Goal: Transaction & Acquisition: Purchase product/service

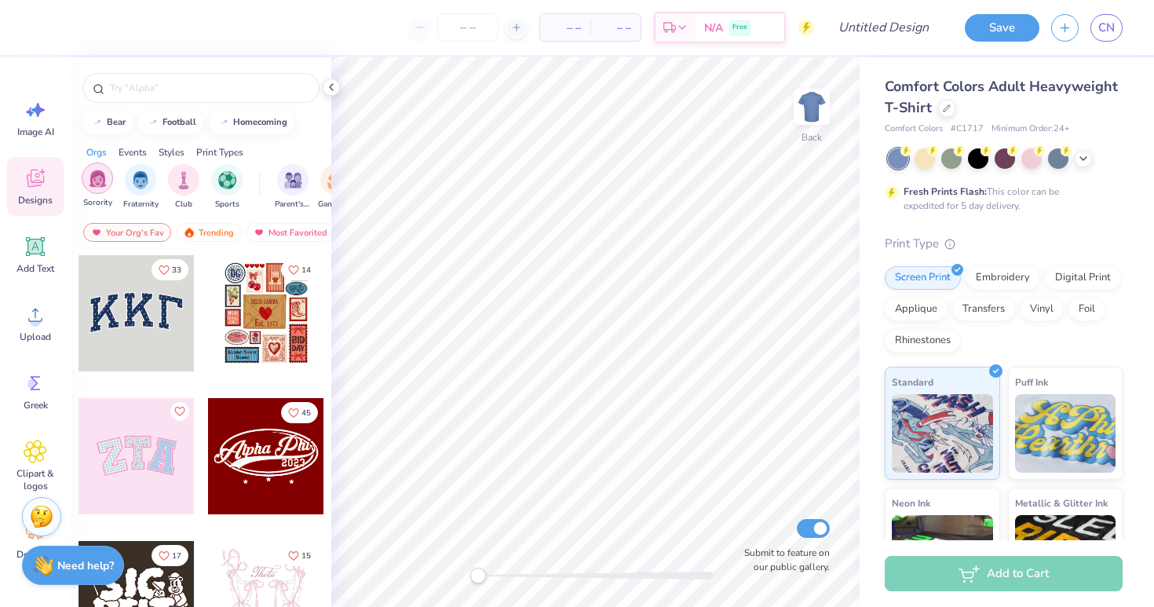
click at [100, 175] on img "filter for Sorority" at bounding box center [98, 179] width 18 height 18
click at [947, 102] on div at bounding box center [946, 106] width 17 height 17
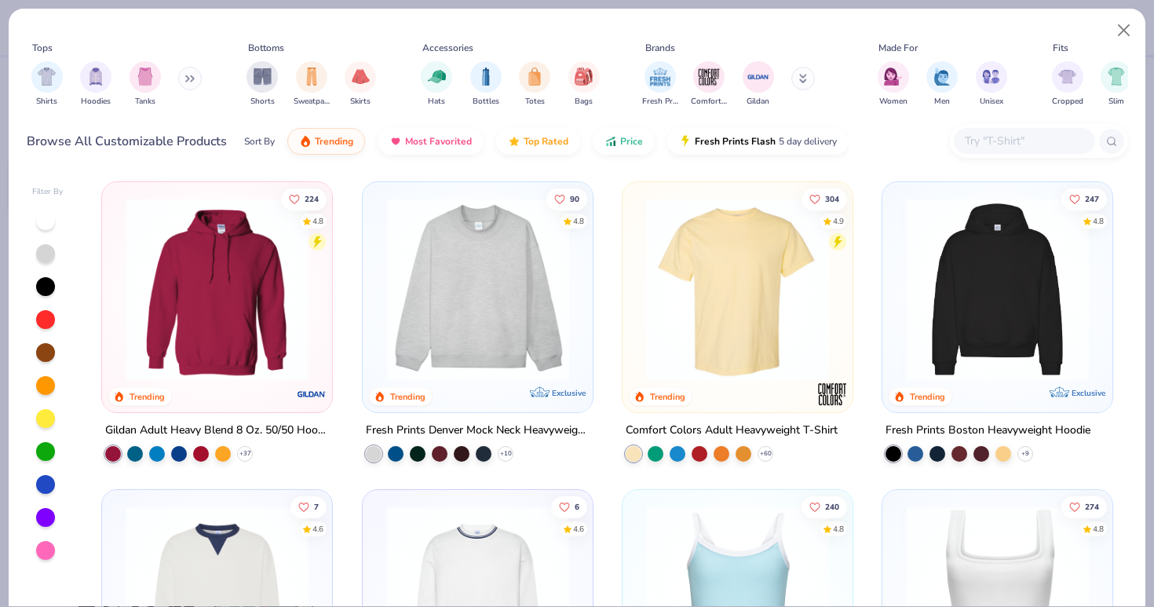
click at [378, 297] on img at bounding box center [278, 289] width 199 height 183
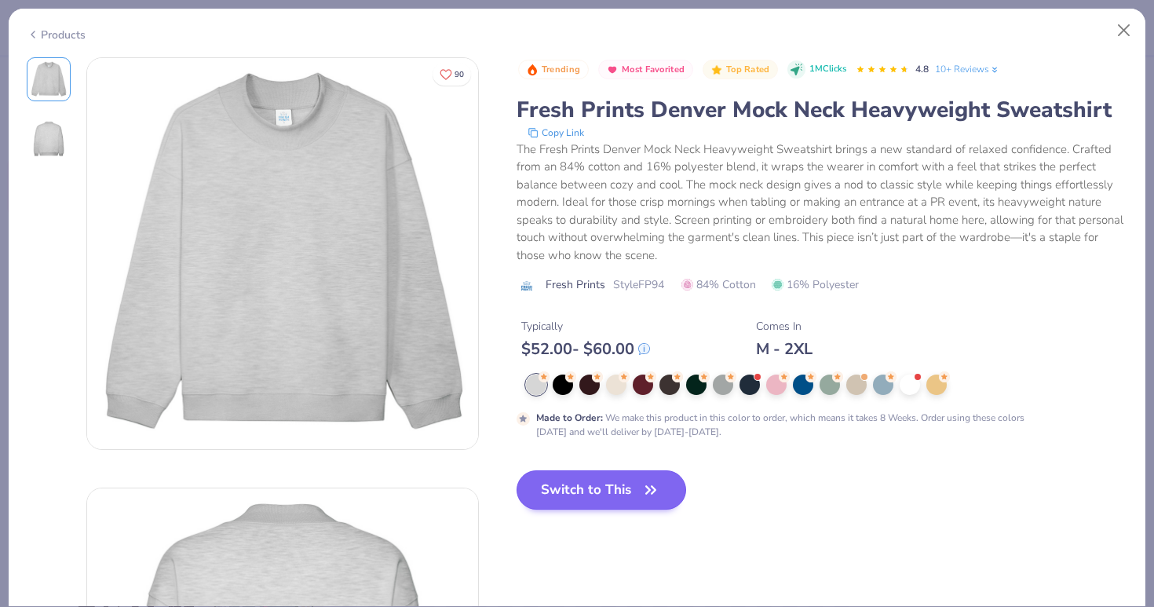
click at [601, 487] on button "Switch to This" at bounding box center [602, 489] width 170 height 39
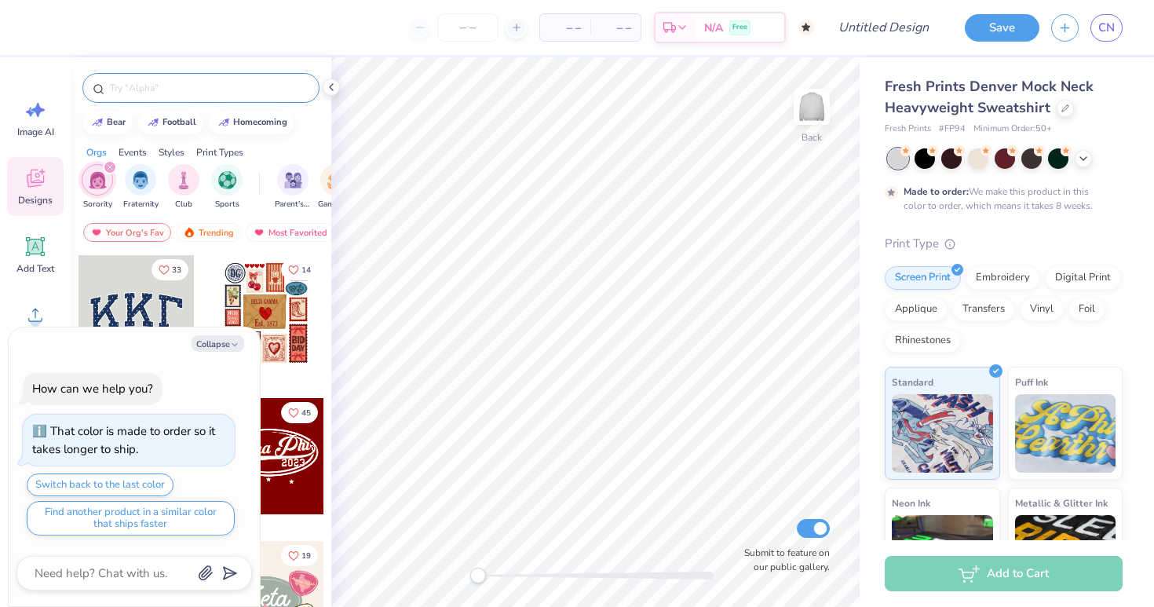
click at [190, 91] on input "text" at bounding box center [208, 88] width 201 height 16
type input "sdt"
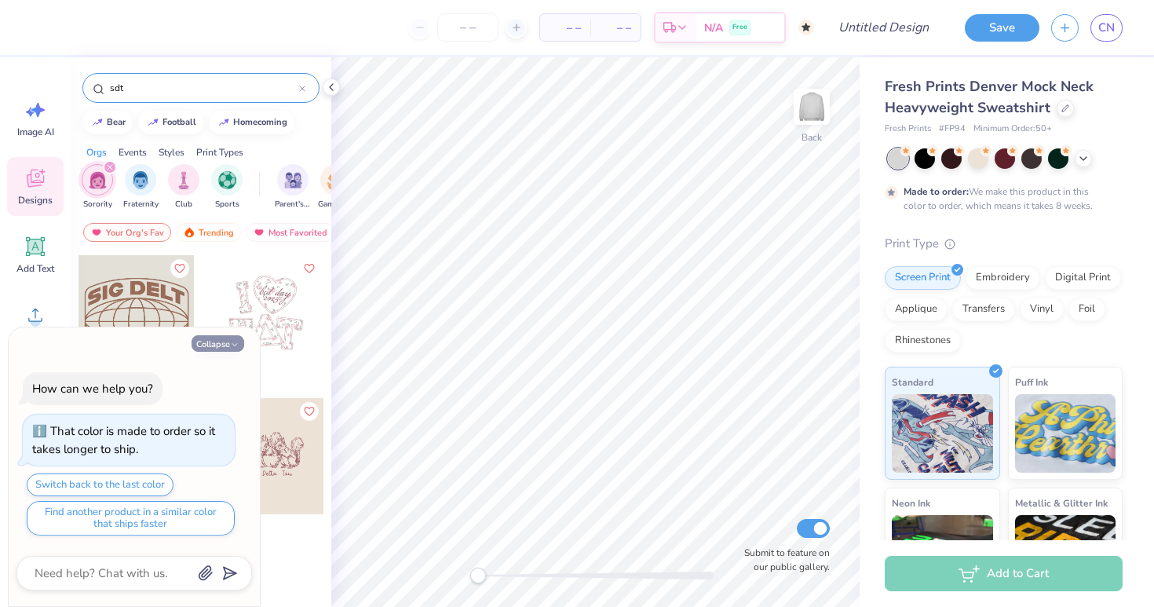
click at [213, 342] on button "Collapse" at bounding box center [218, 343] width 53 height 16
type textarea "x"
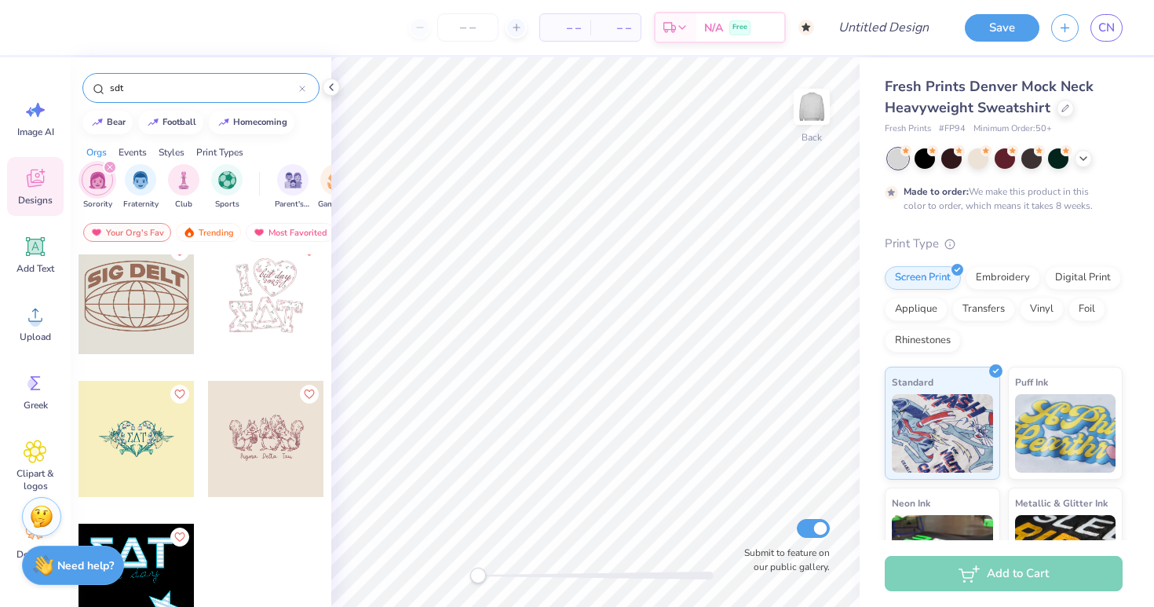
scroll to position [17, 0]
click at [303, 87] on icon at bounding box center [302, 89] width 6 height 6
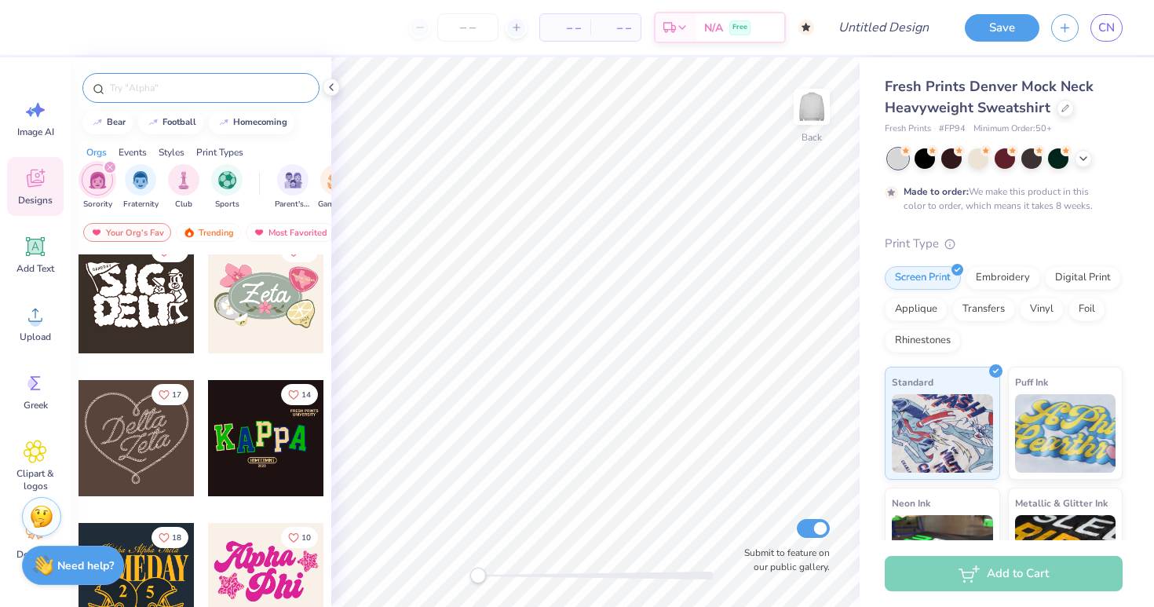
scroll to position [275, 0]
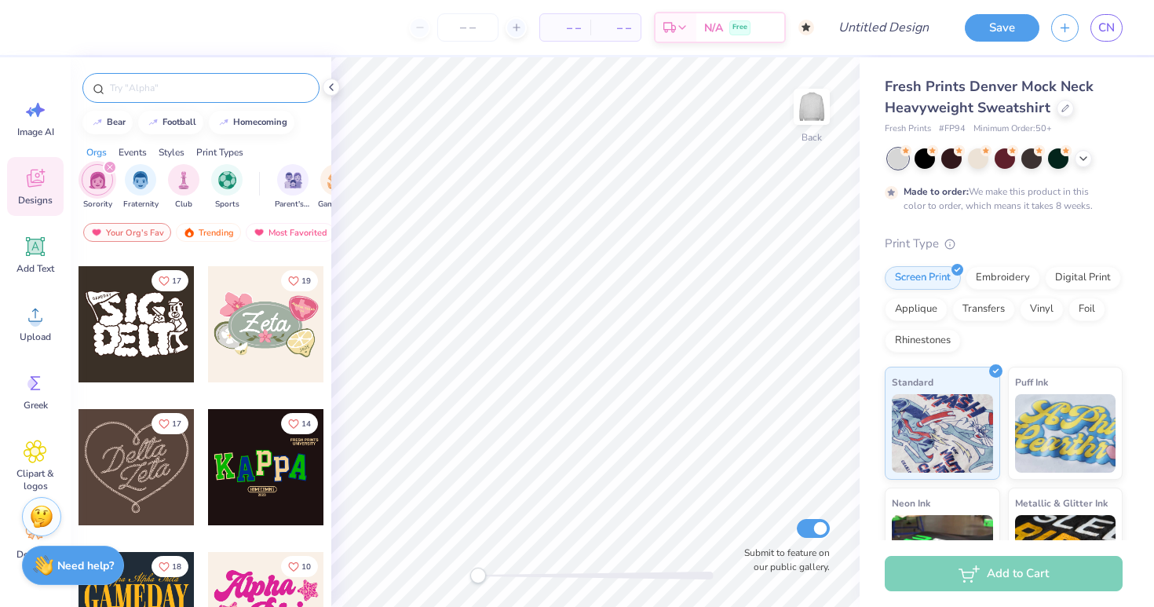
click at [151, 308] on div at bounding box center [137, 324] width 116 height 116
click at [210, 86] on input "text" at bounding box center [208, 88] width 201 height 16
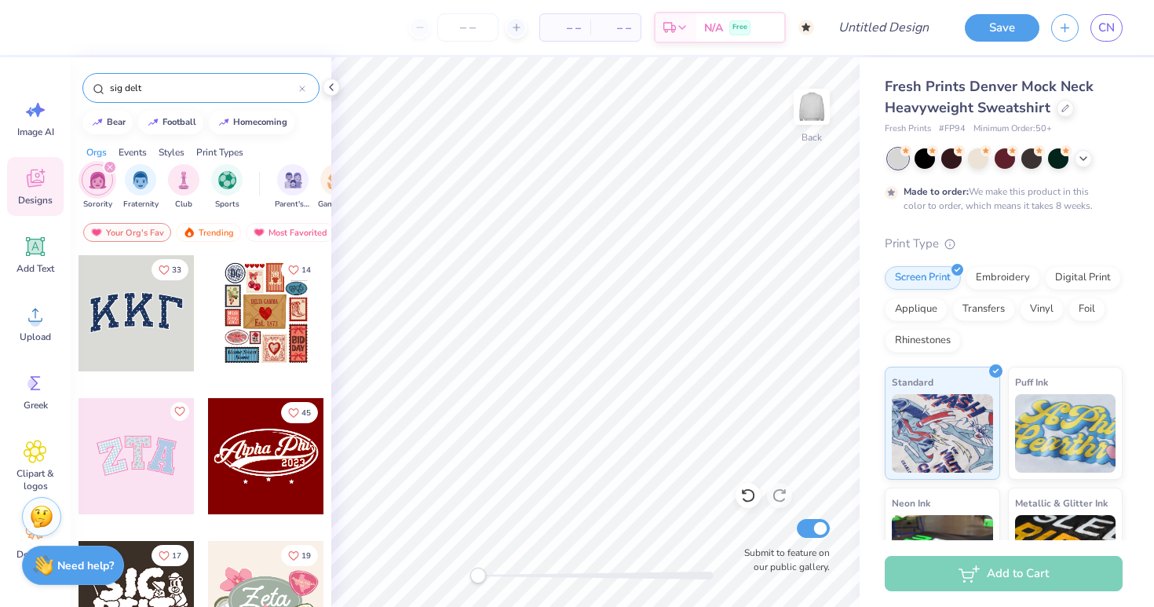
type input "sig delt"
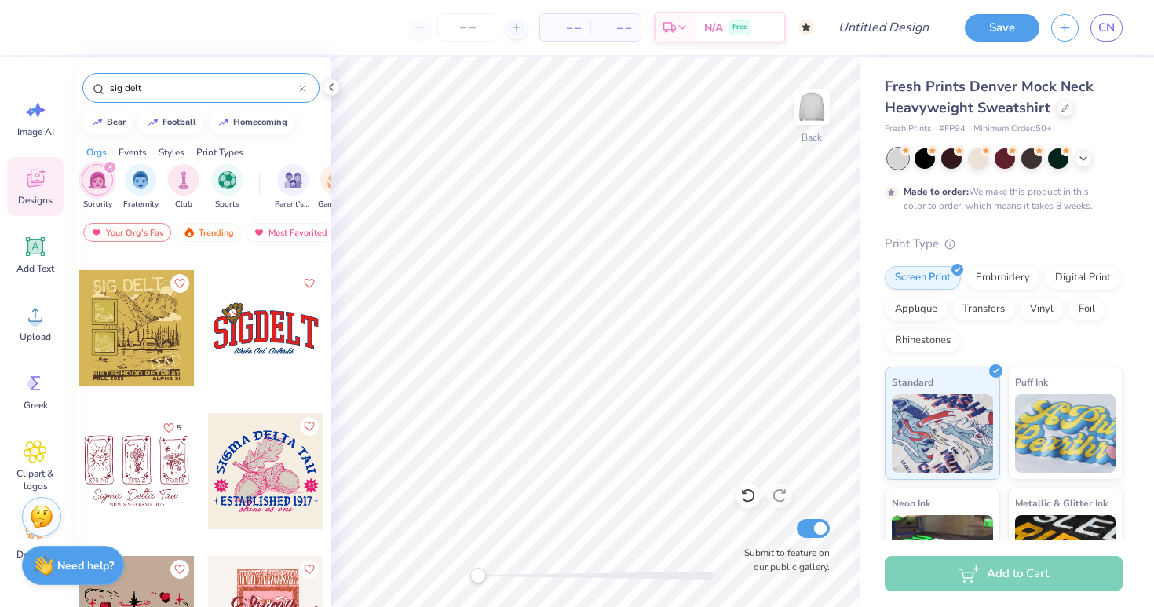
scroll to position [2131, 0]
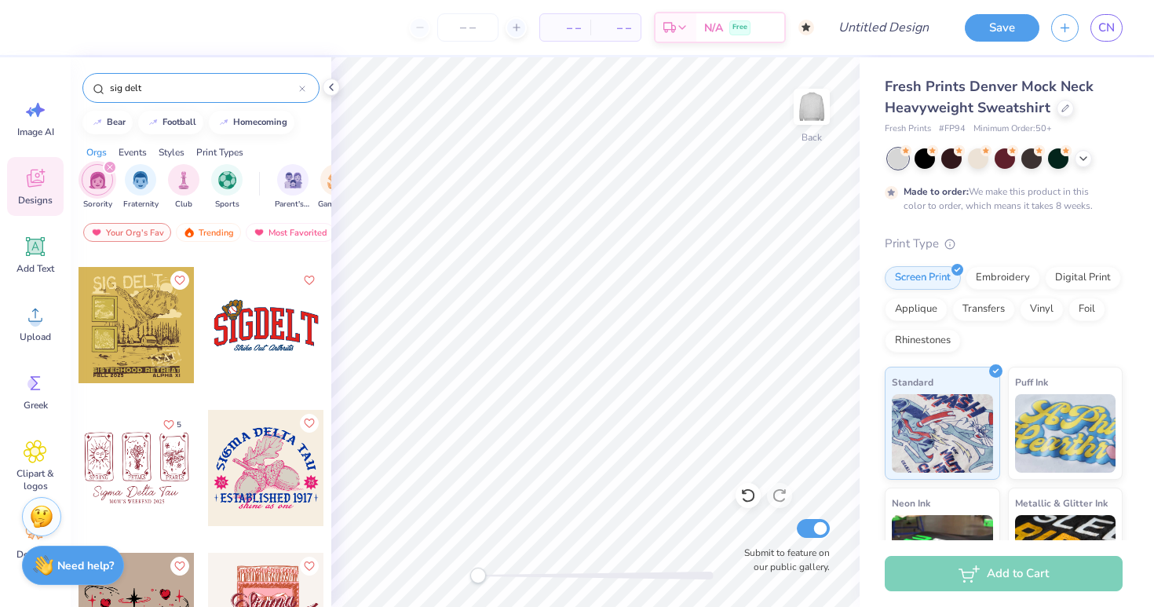
click at [257, 321] on div at bounding box center [266, 325] width 116 height 116
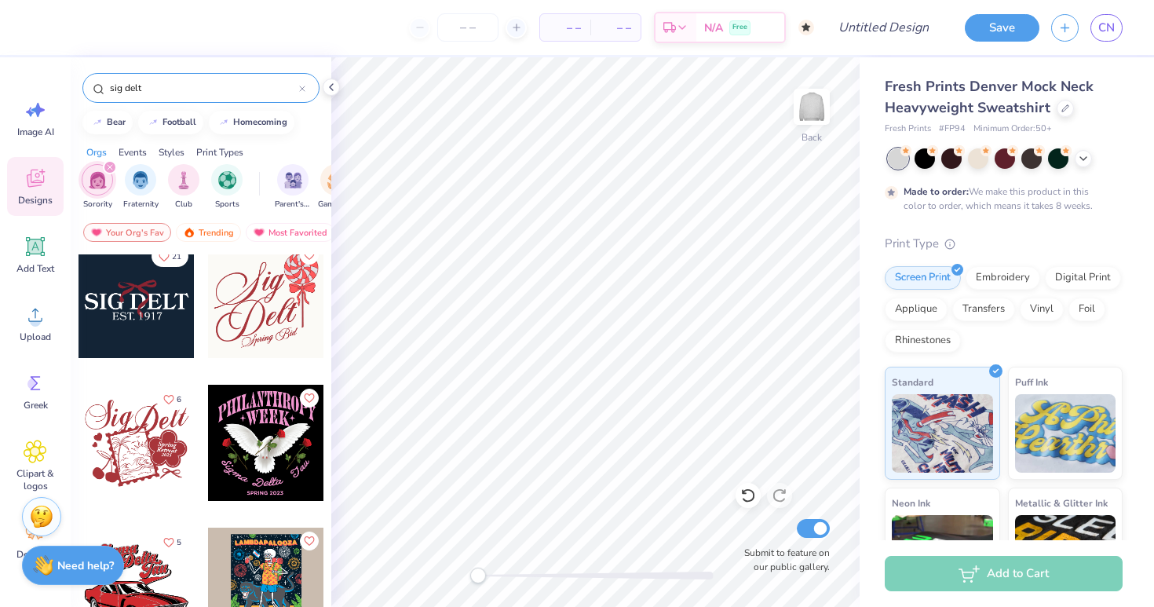
scroll to position [3750, 0]
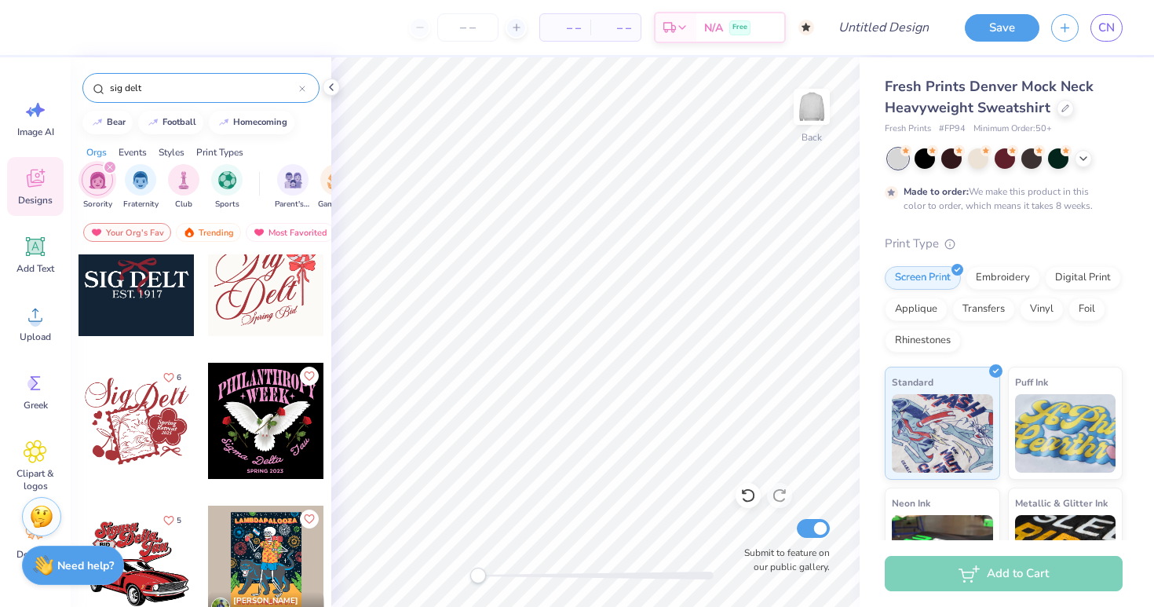
click at [130, 422] on div at bounding box center [137, 421] width 116 height 116
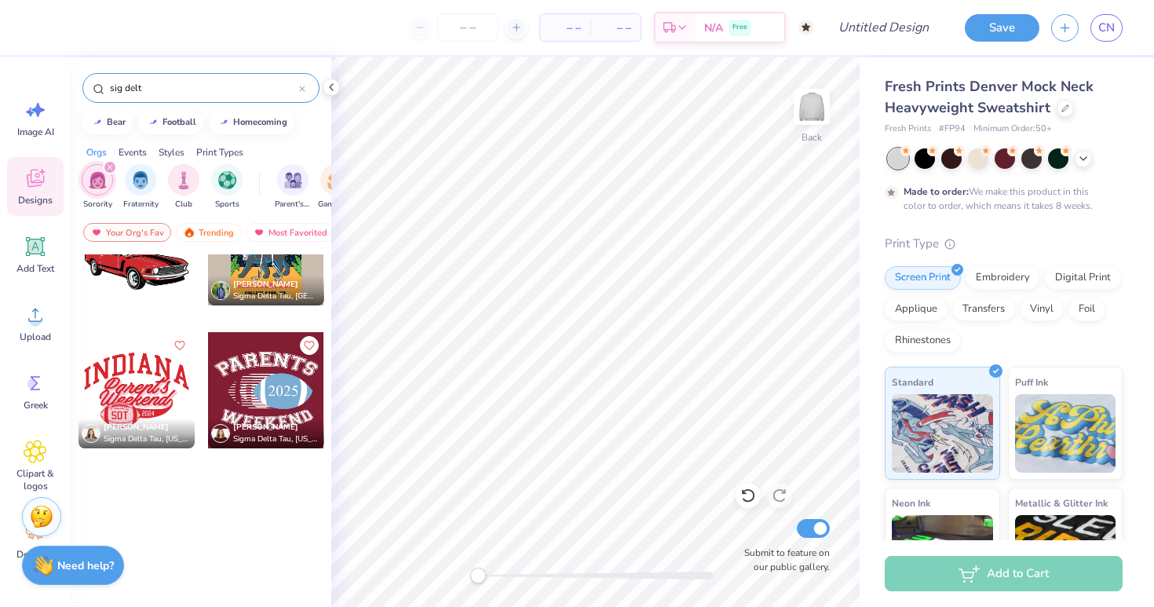
scroll to position [3323, 0]
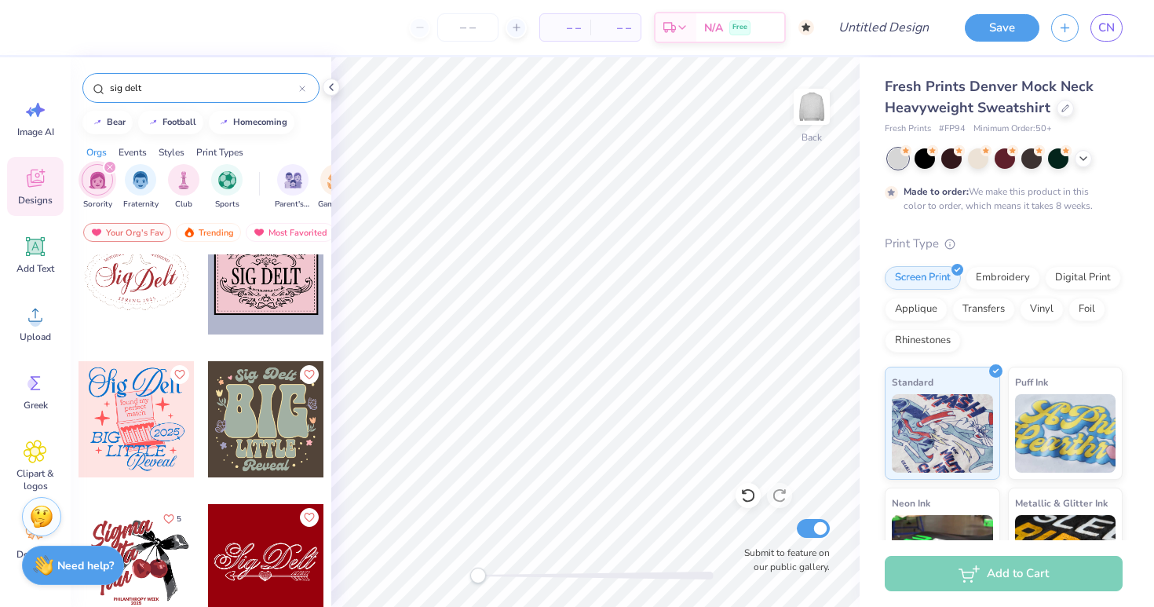
click at [301, 86] on icon at bounding box center [302, 89] width 6 height 6
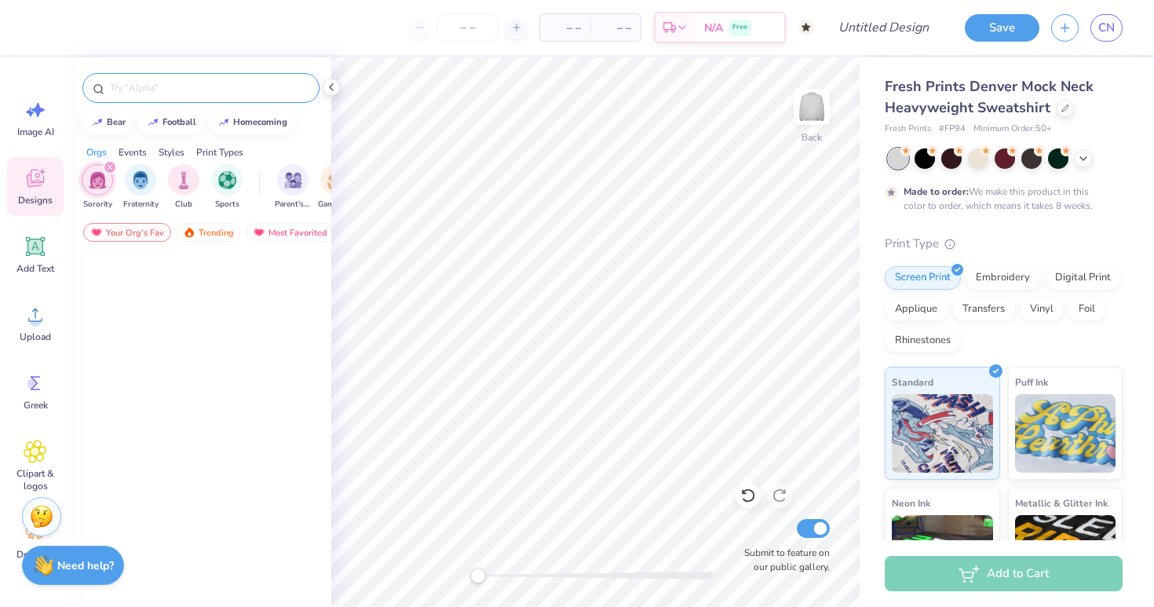
scroll to position [0, 0]
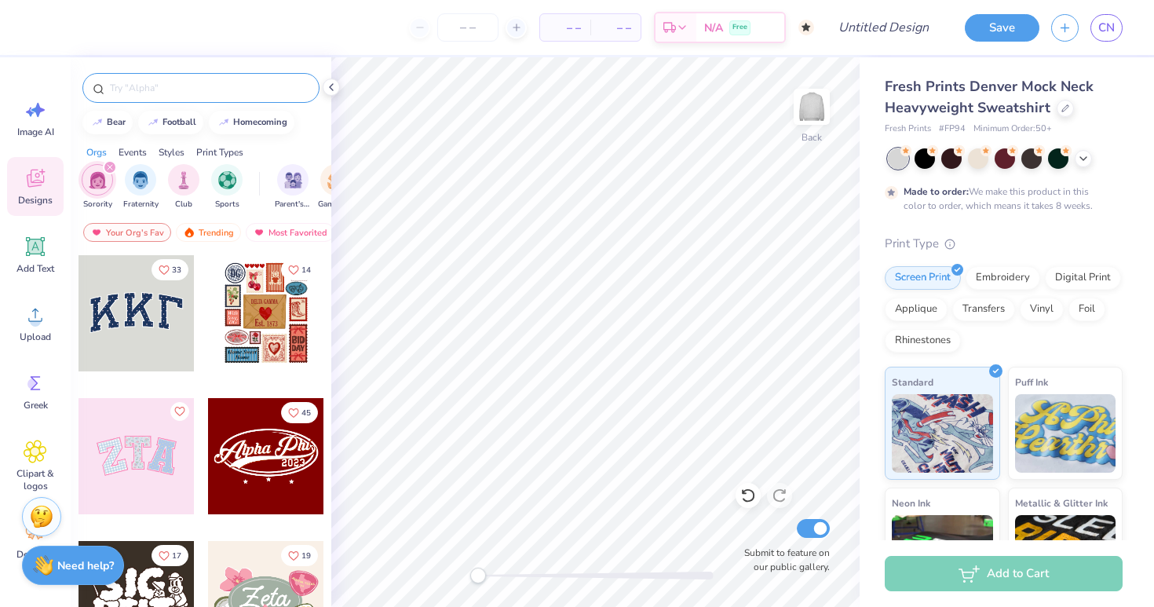
click at [116, 321] on div at bounding box center [137, 313] width 116 height 116
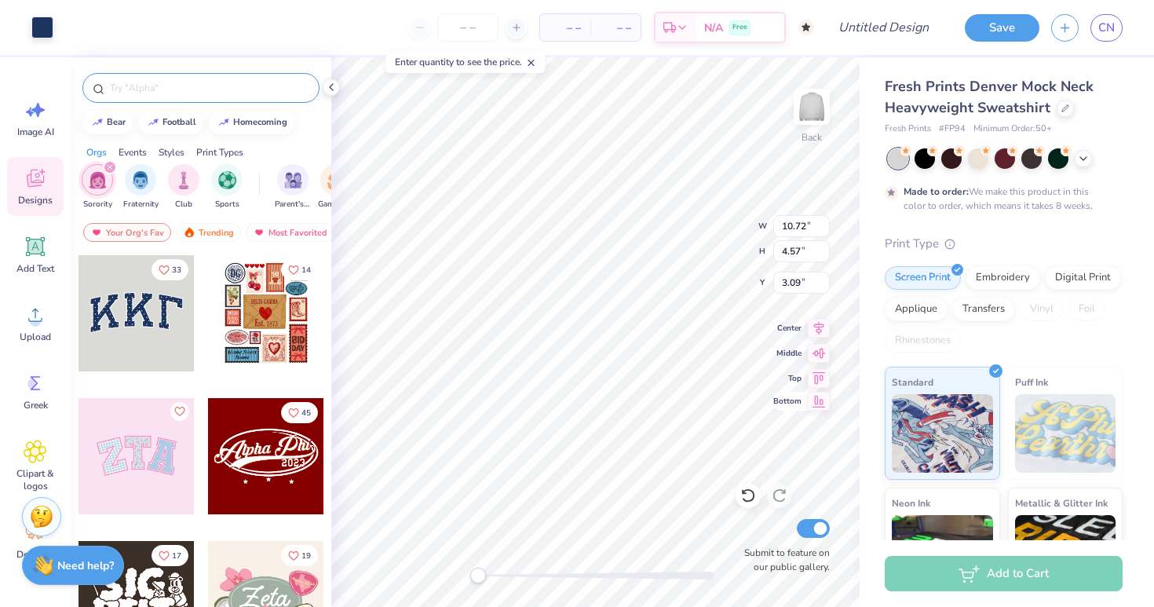
type input "10.91"
type input "4.79"
type input "3.00"
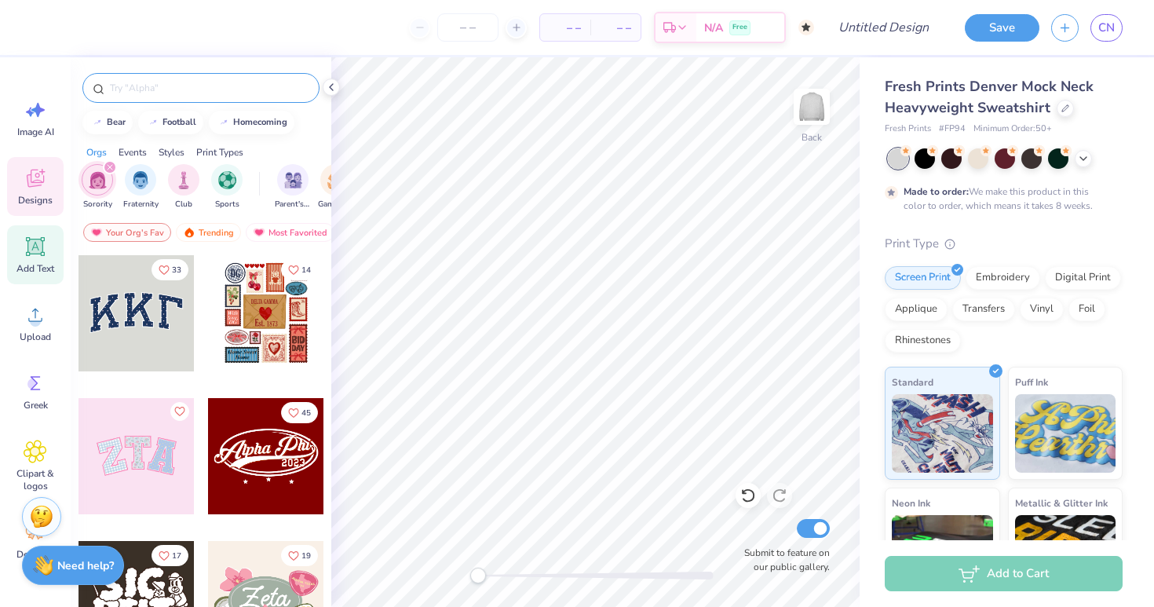
click at [29, 261] on div "Add Text" at bounding box center [35, 254] width 57 height 59
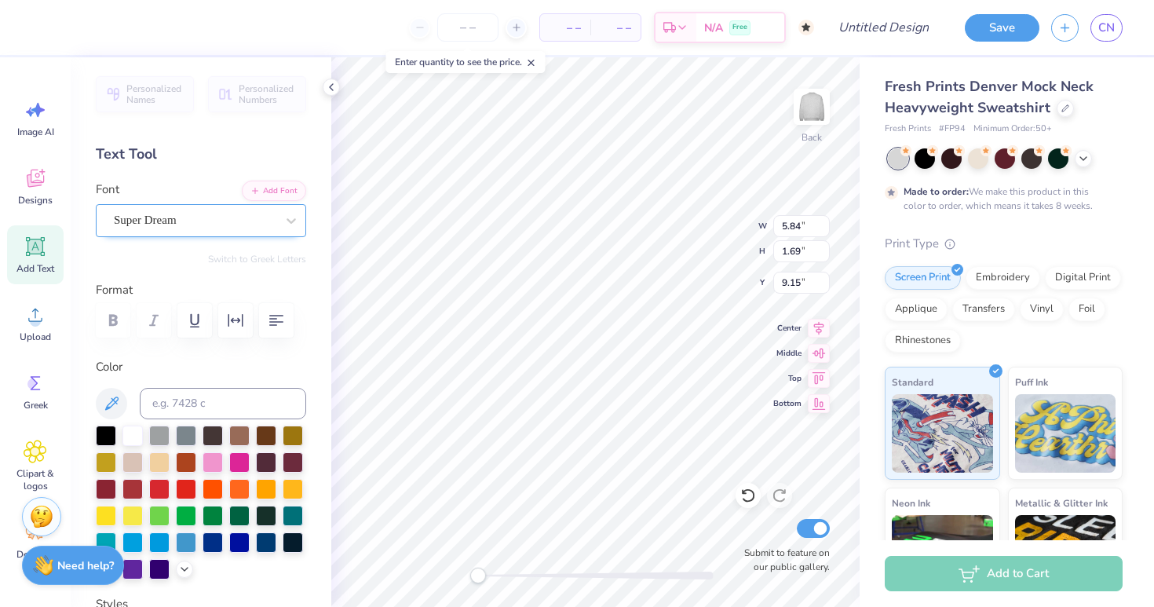
click at [177, 217] on span "Super Dream" at bounding box center [145, 220] width 63 height 18
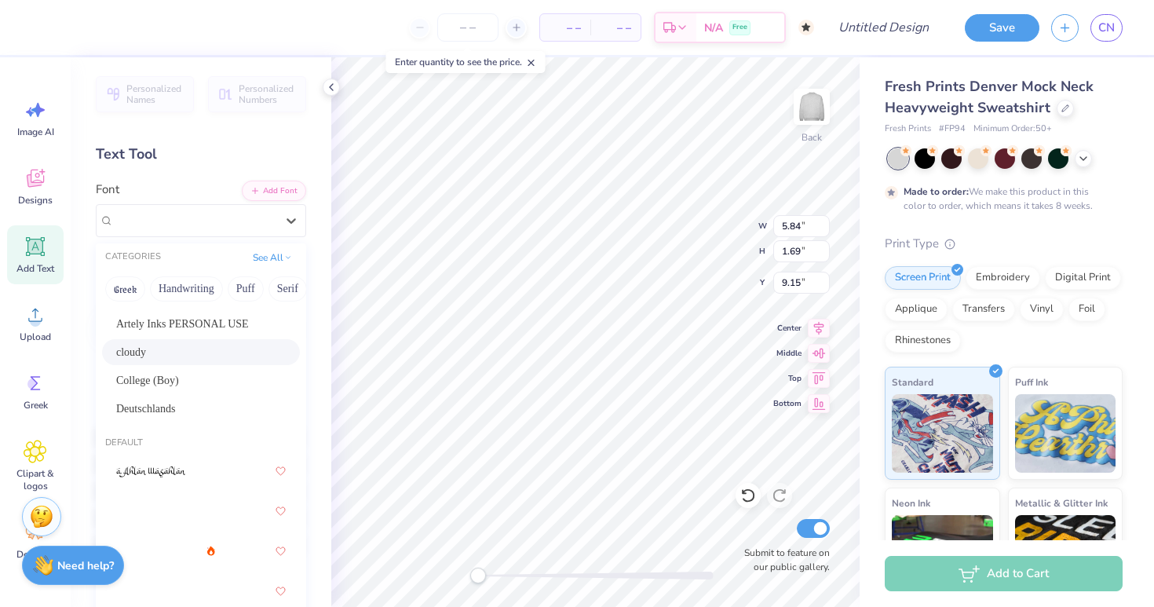
scroll to position [78, 0]
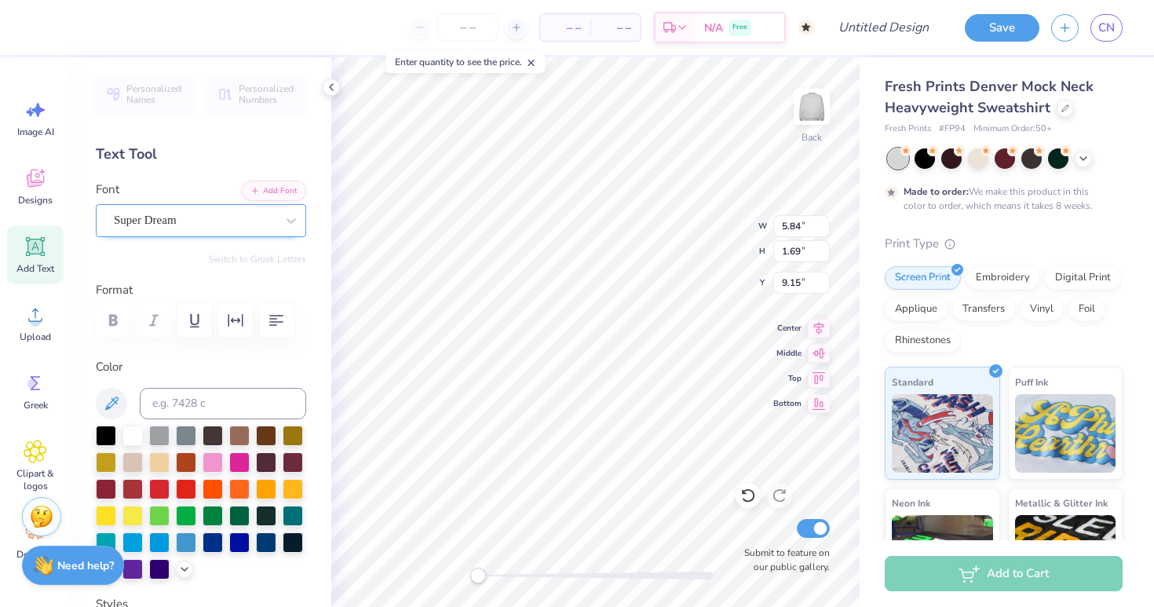
type textarea "SDT"
click at [177, 227] on span "Super Dream" at bounding box center [145, 220] width 63 height 18
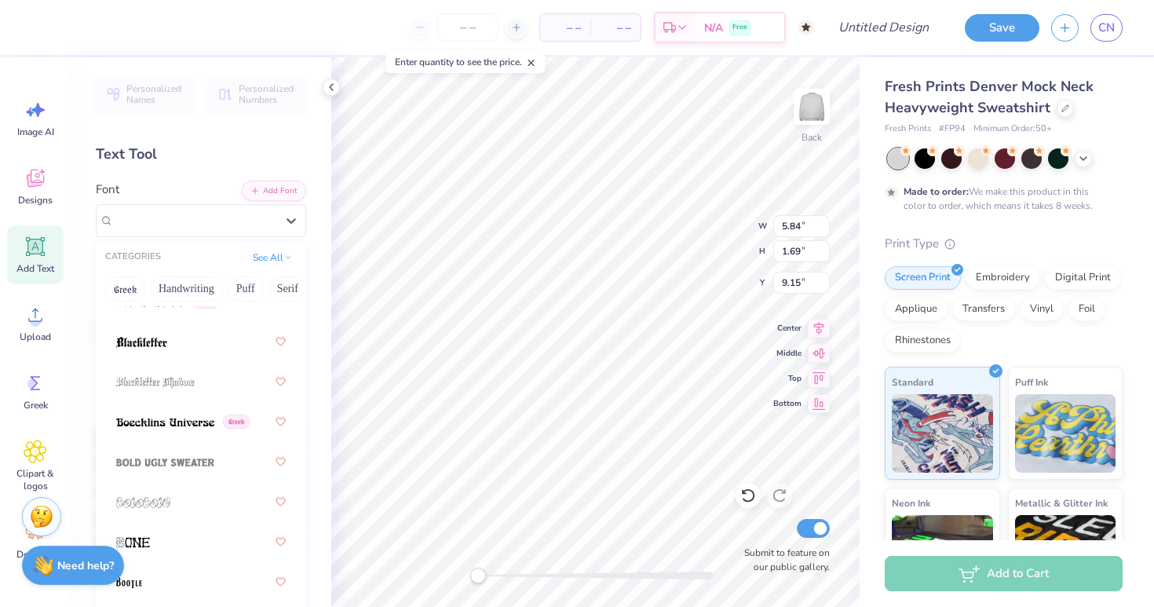
scroll to position [1423, 0]
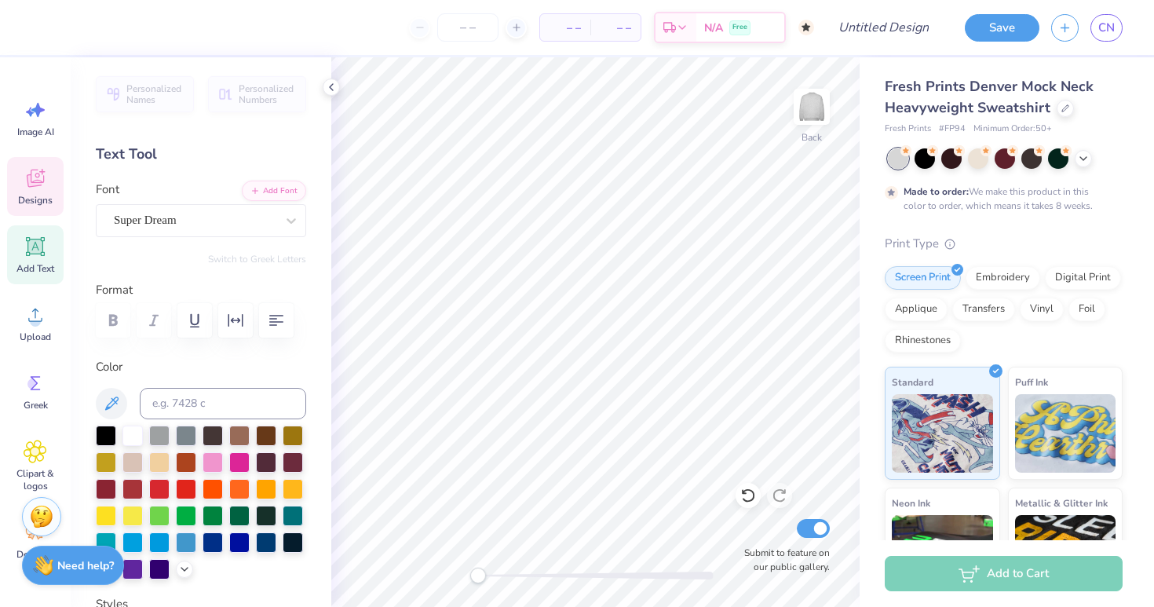
click at [45, 186] on icon at bounding box center [36, 178] width 24 height 24
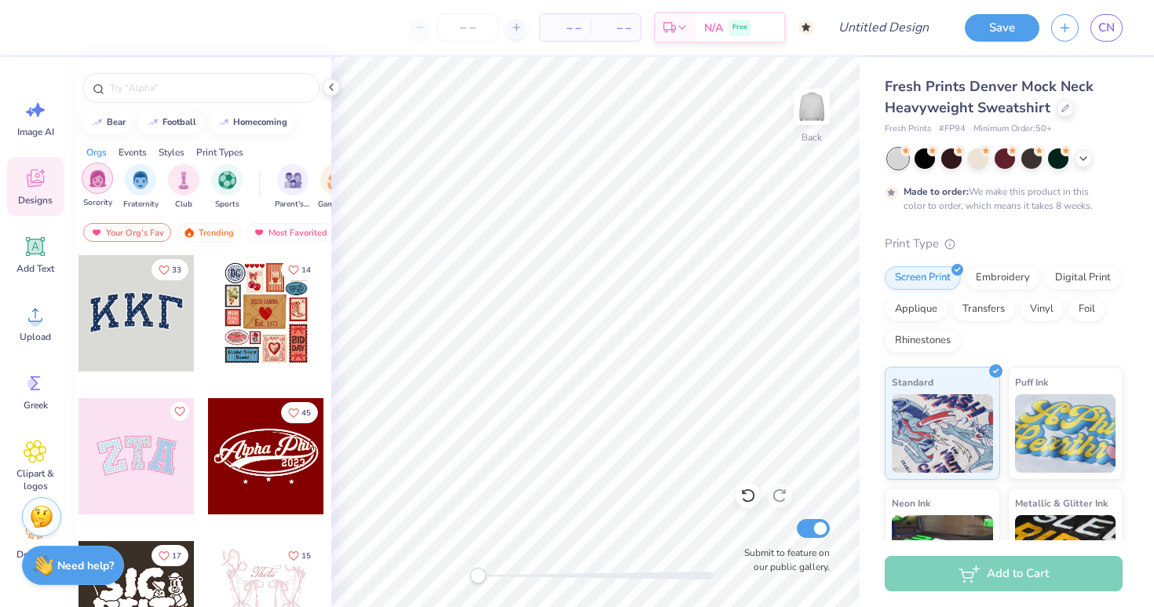
click at [104, 186] on img "filter for Sorority" at bounding box center [98, 179] width 18 height 18
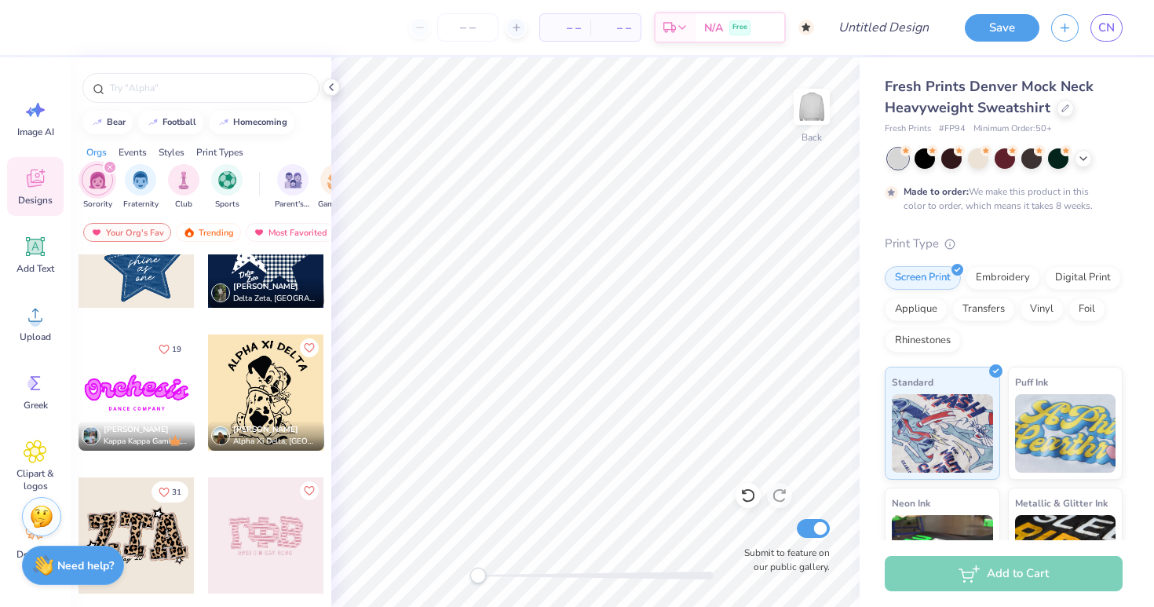
scroll to position [1077, 0]
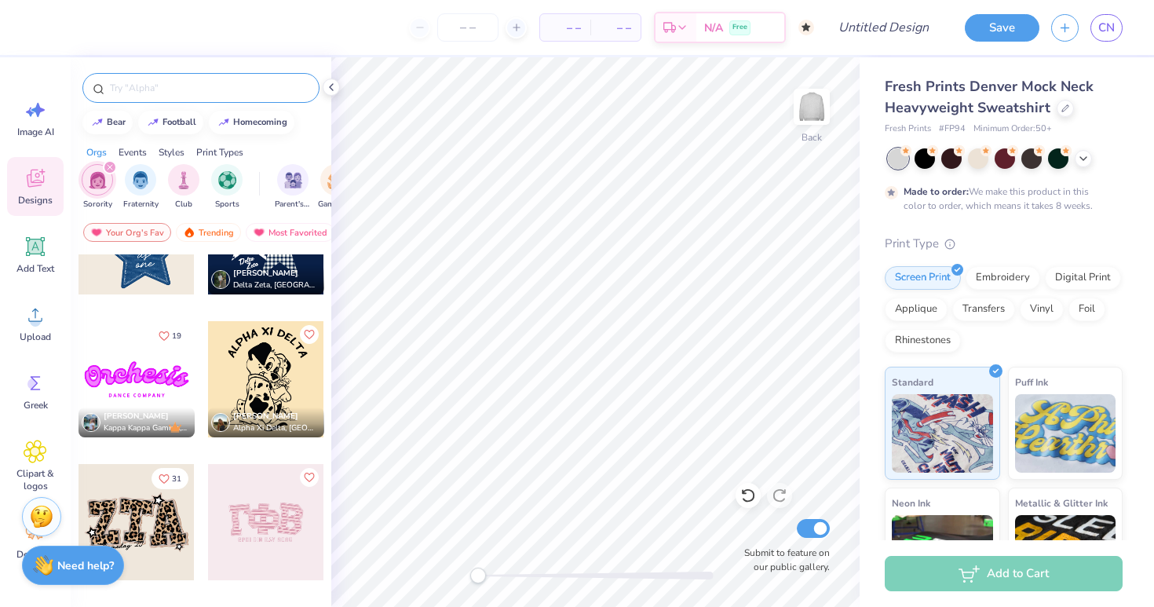
click at [173, 89] on input "text" at bounding box center [208, 88] width 201 height 16
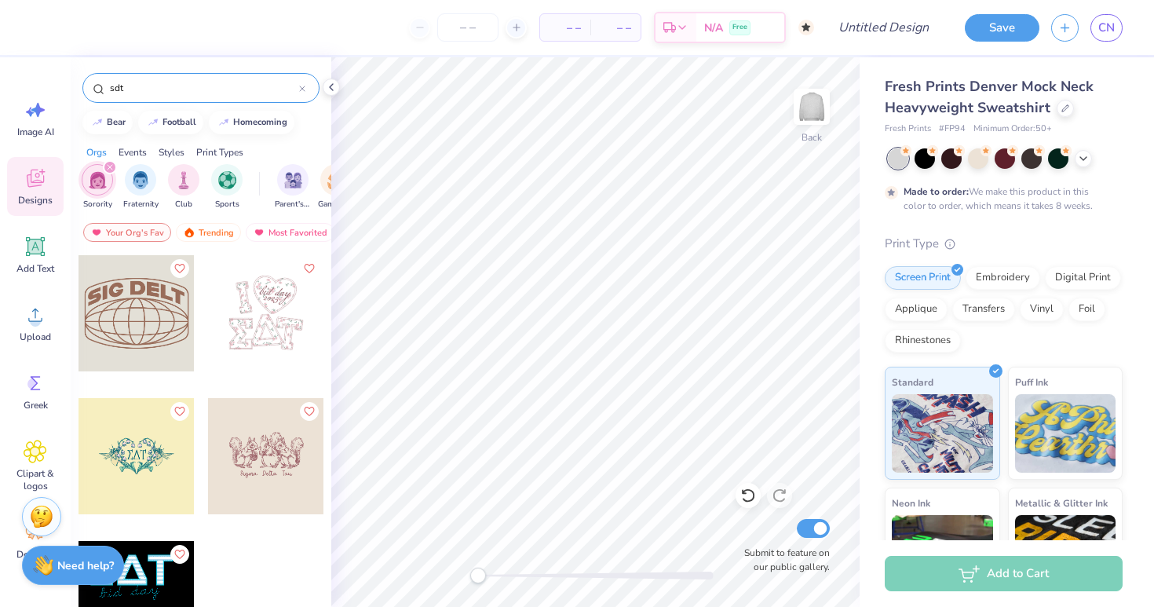
click at [147, 86] on input "sdt" at bounding box center [203, 88] width 191 height 16
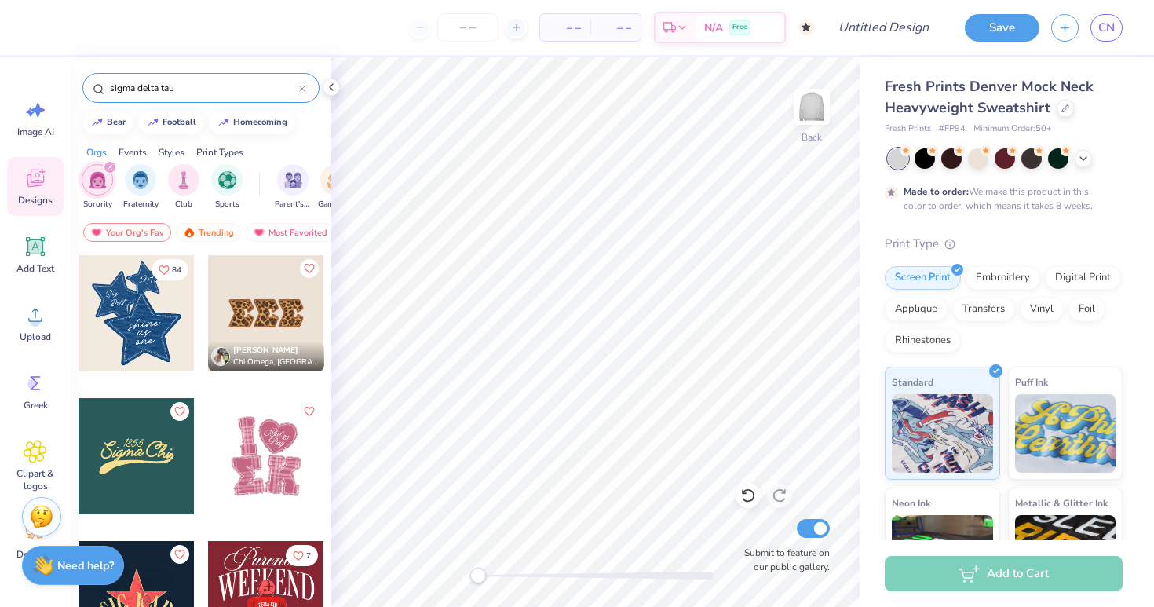
type input "sigma delta tau"
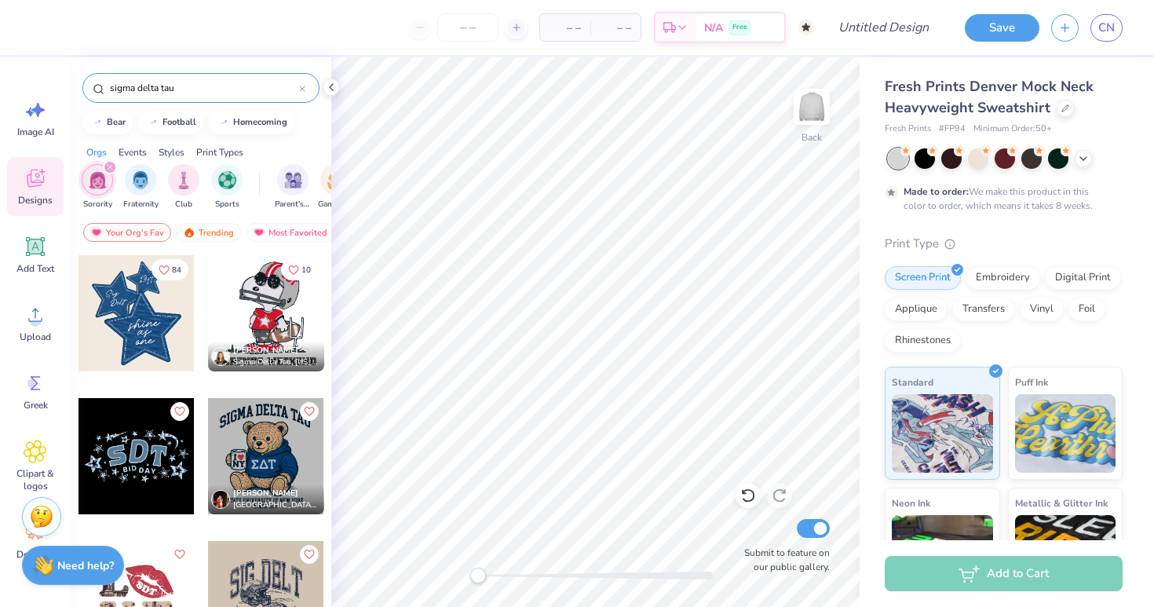
click at [137, 306] on div at bounding box center [137, 313] width 116 height 116
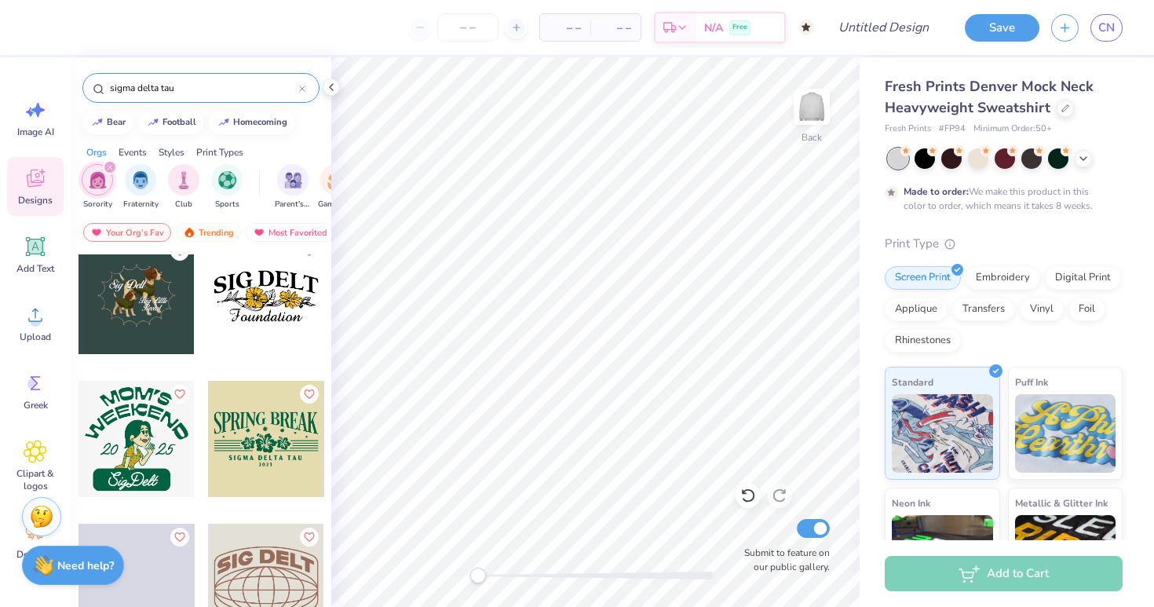
scroll to position [4875, 0]
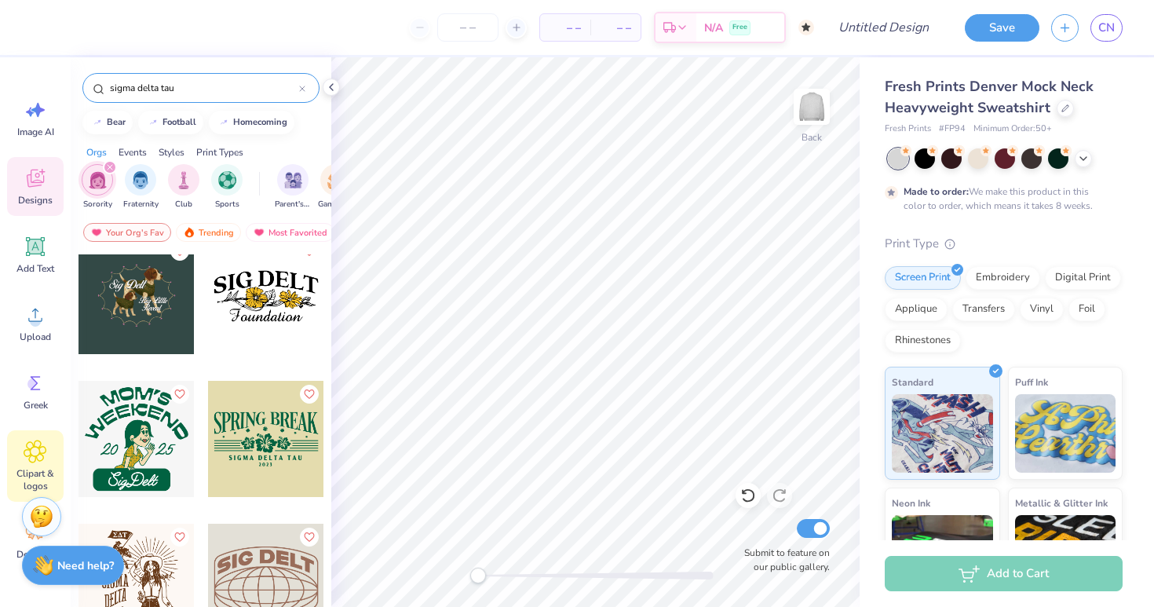
click at [31, 461] on icon at bounding box center [35, 452] width 23 height 24
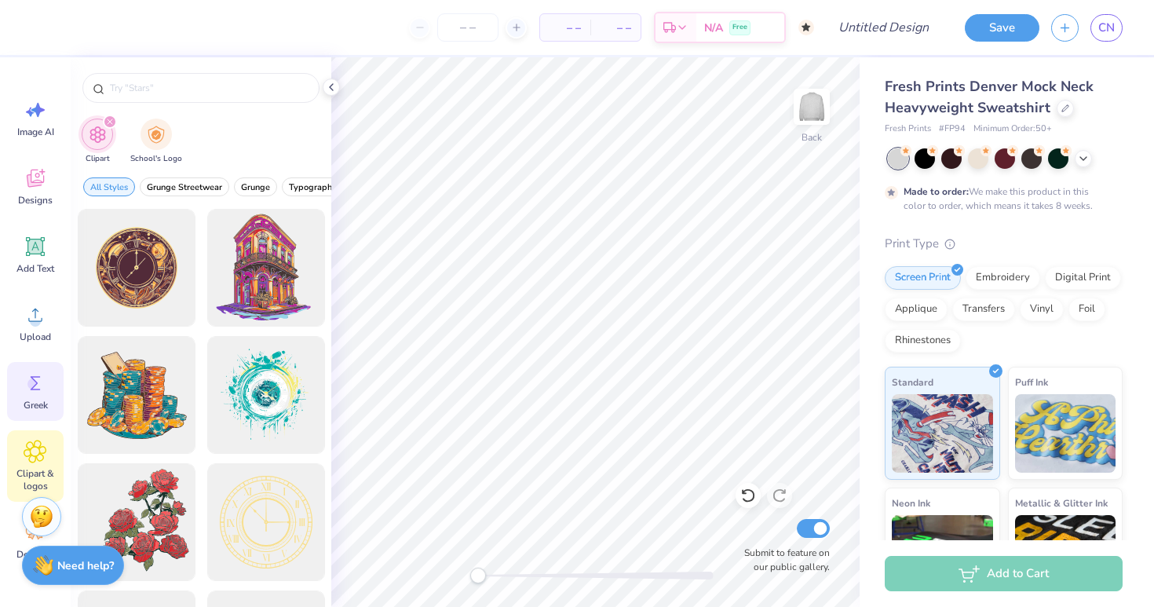
click at [24, 397] on div "Greek" at bounding box center [35, 391] width 57 height 59
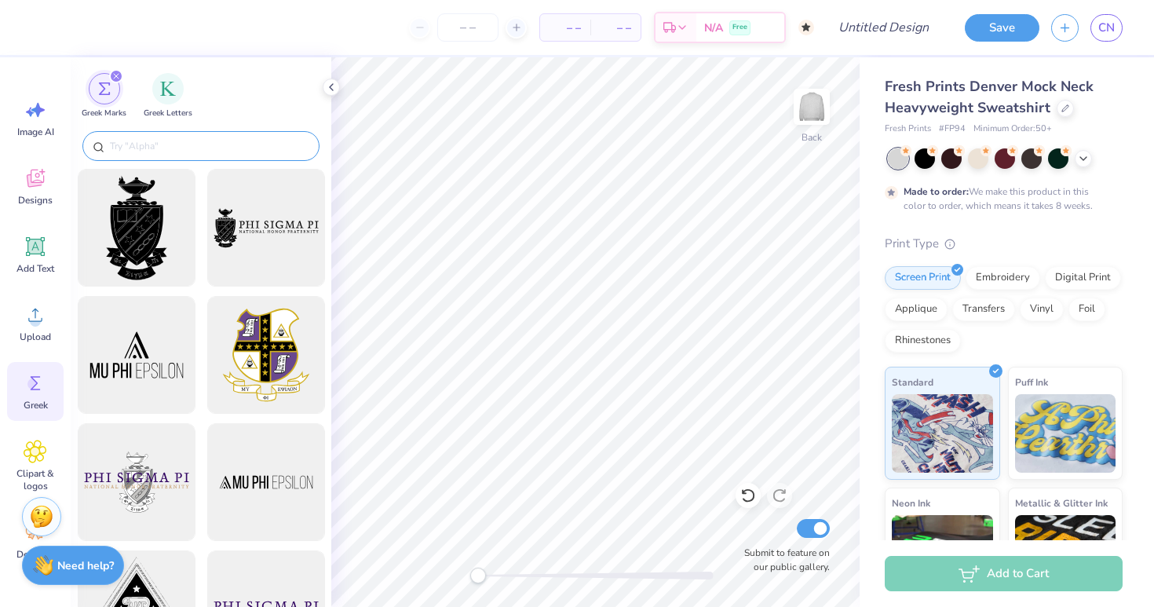
scroll to position [0, 0]
click at [163, 81] on img "filter for Greek Letters" at bounding box center [168, 87] width 16 height 16
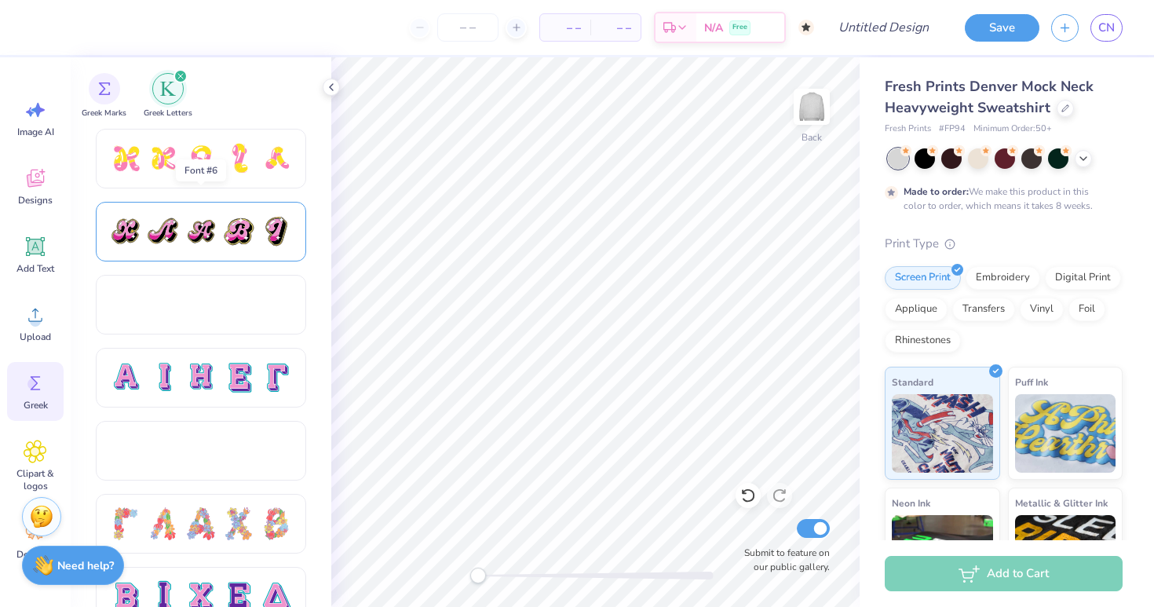
scroll to position [888, 0]
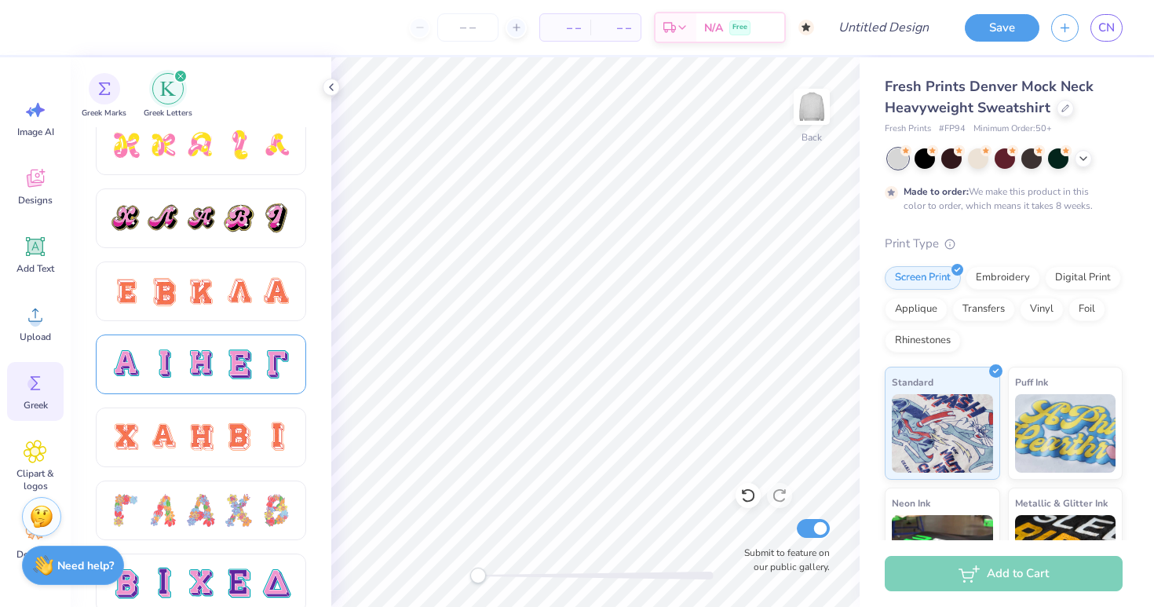
click at [198, 358] on div at bounding box center [200, 364] width 33 height 33
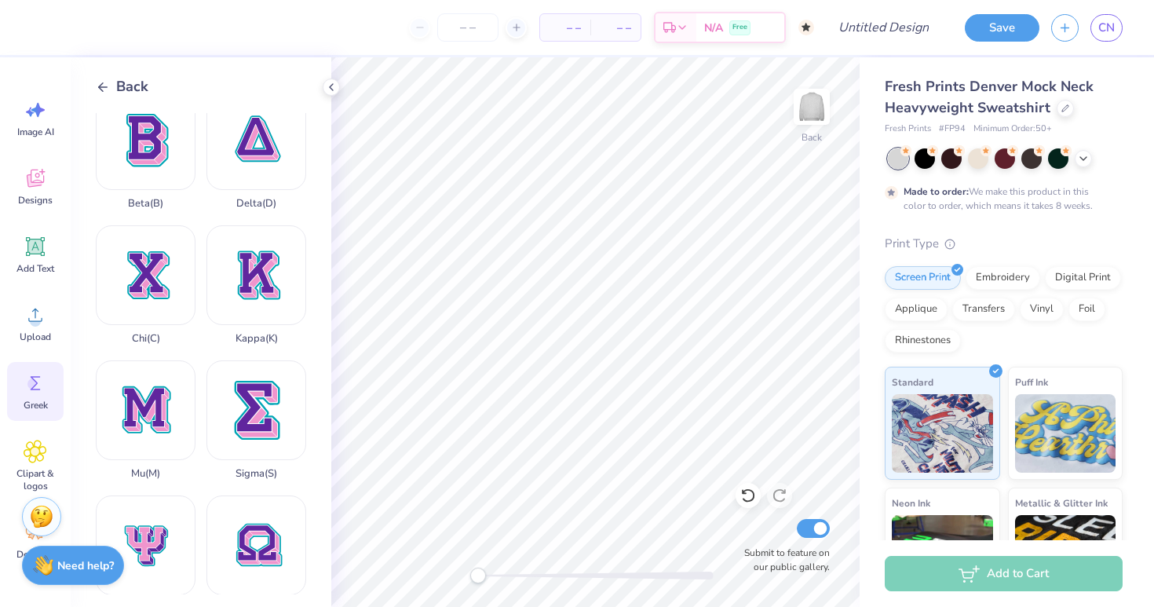
scroll to position [433, 0]
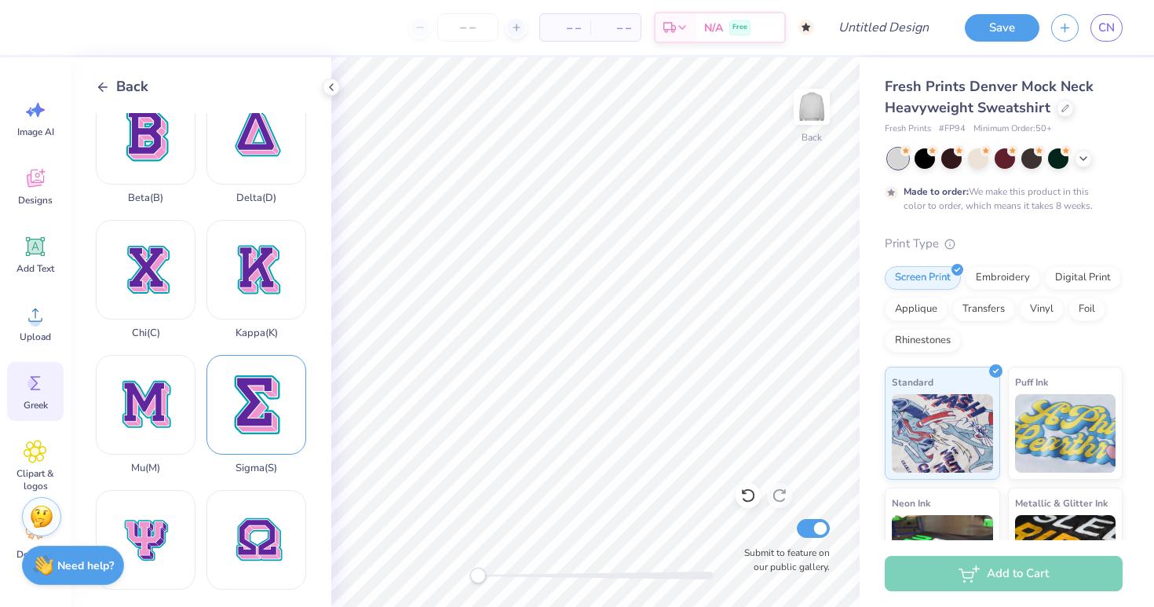
click at [250, 393] on div "Sigma ( S )" at bounding box center [256, 414] width 100 height 119
click at [1057, 112] on div at bounding box center [1065, 106] width 17 height 17
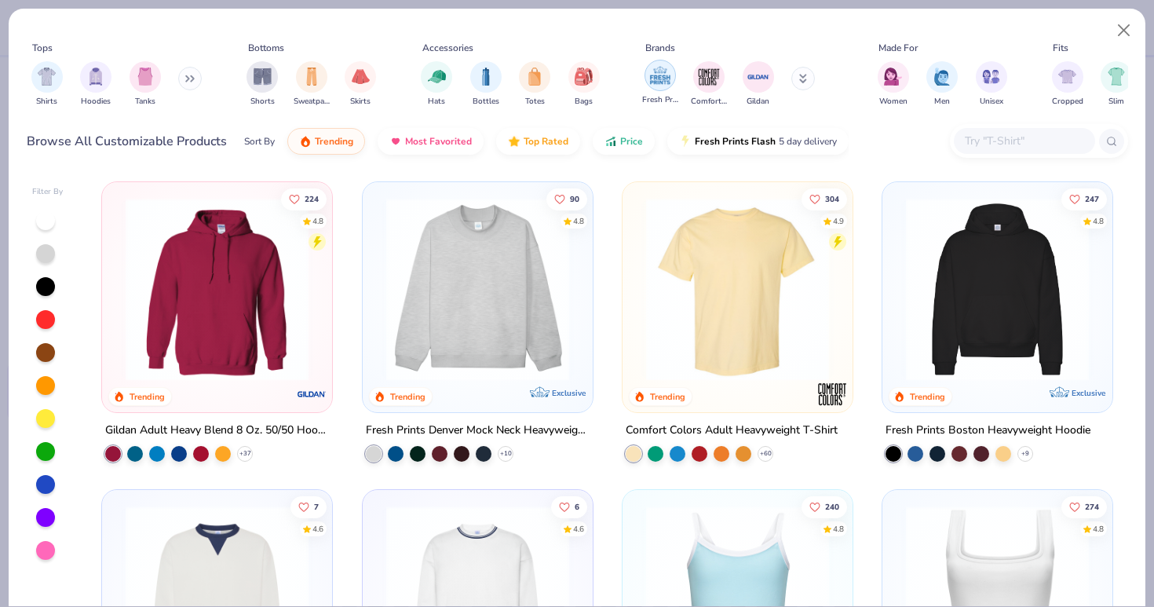
click at [659, 64] on img "filter for Fresh Prints" at bounding box center [660, 76] width 24 height 24
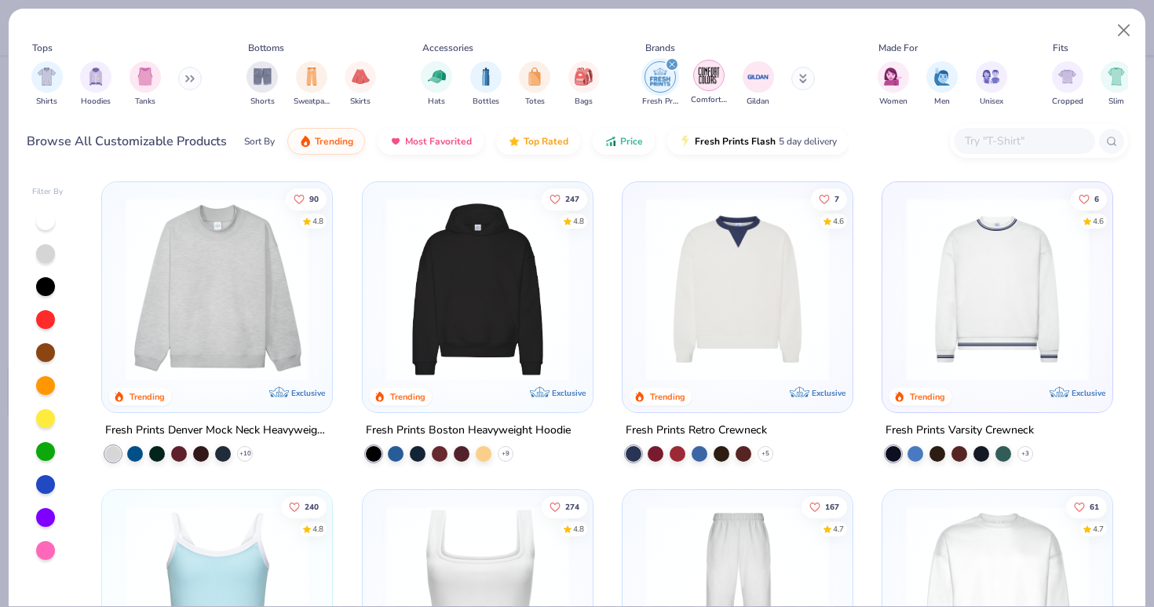
click at [703, 82] on img "filter for Comfort Colors" at bounding box center [709, 76] width 24 height 24
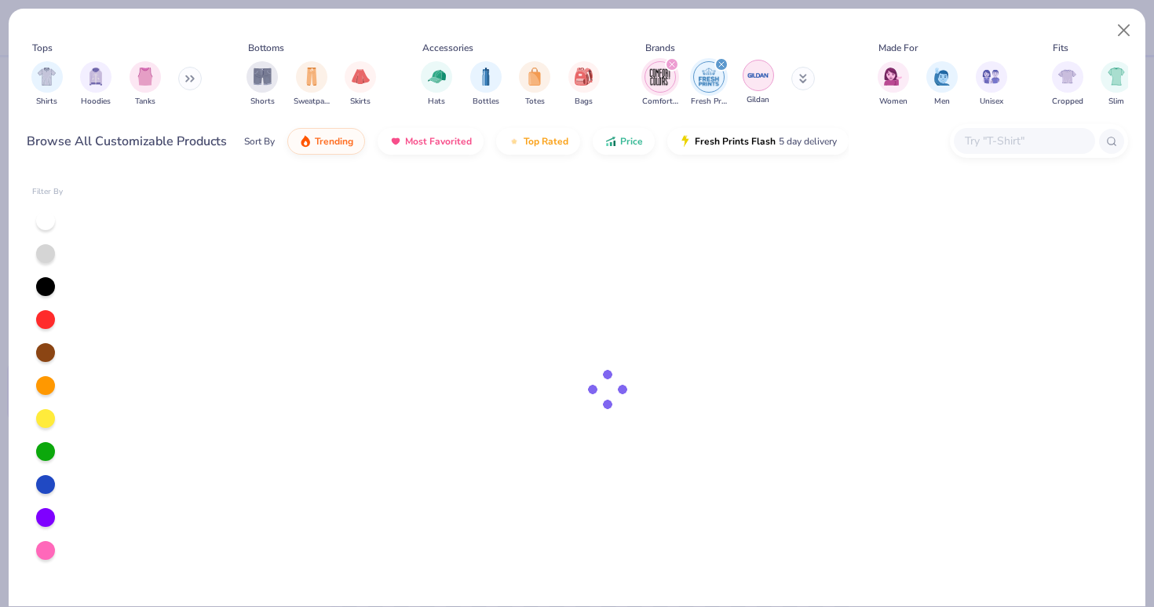
click at [763, 84] on img "filter for Gildan" at bounding box center [759, 76] width 24 height 24
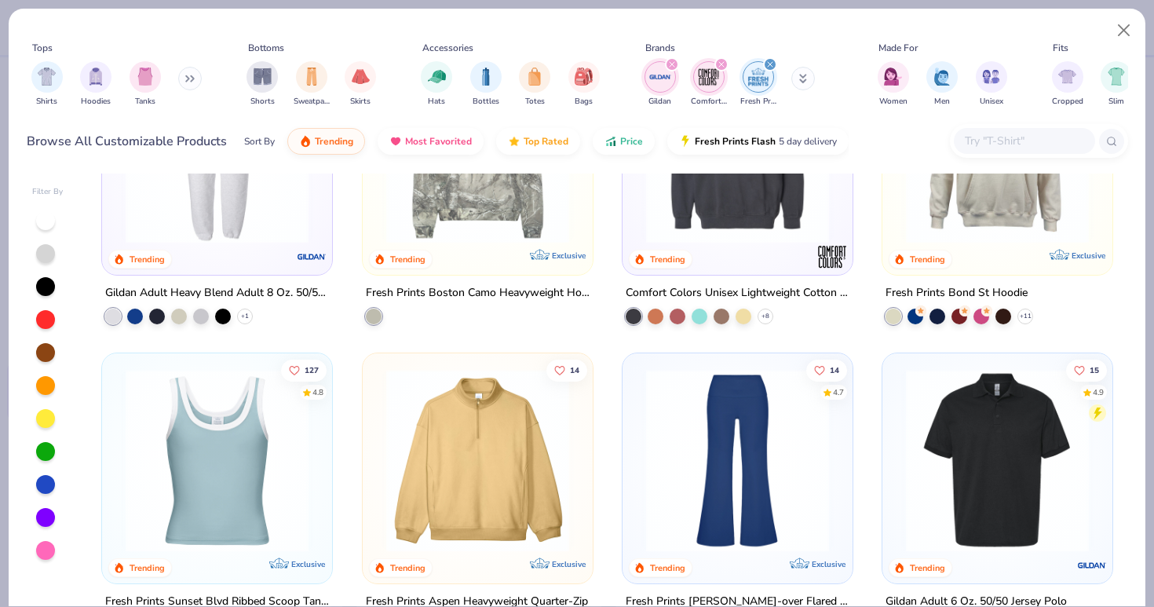
scroll to position [1695, 0]
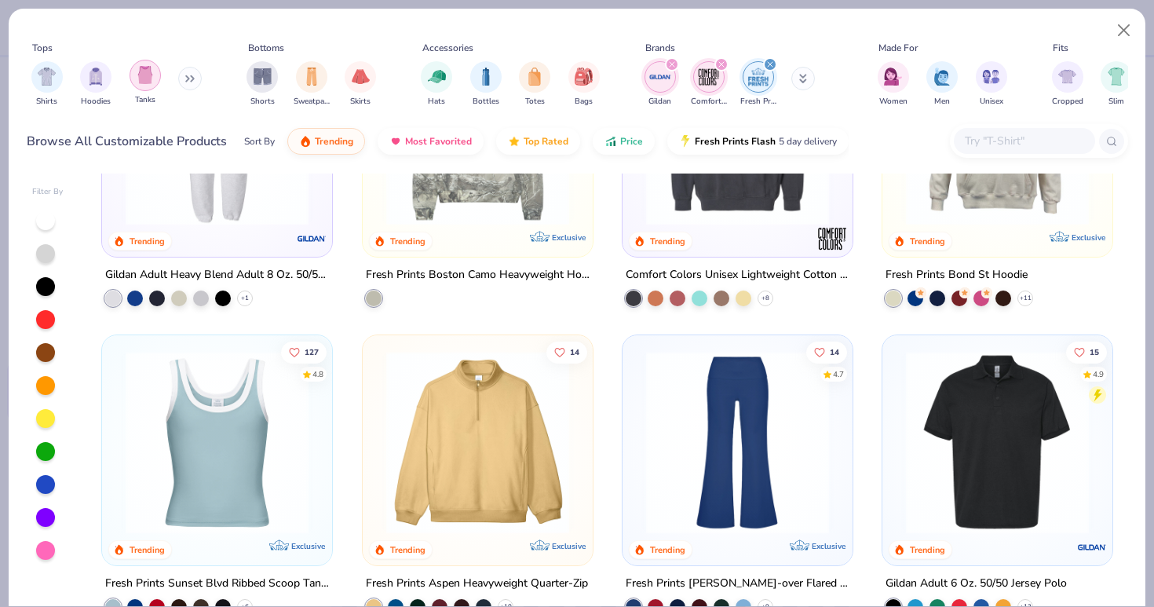
click at [141, 89] on div "filter for Tanks" at bounding box center [145, 75] width 31 height 31
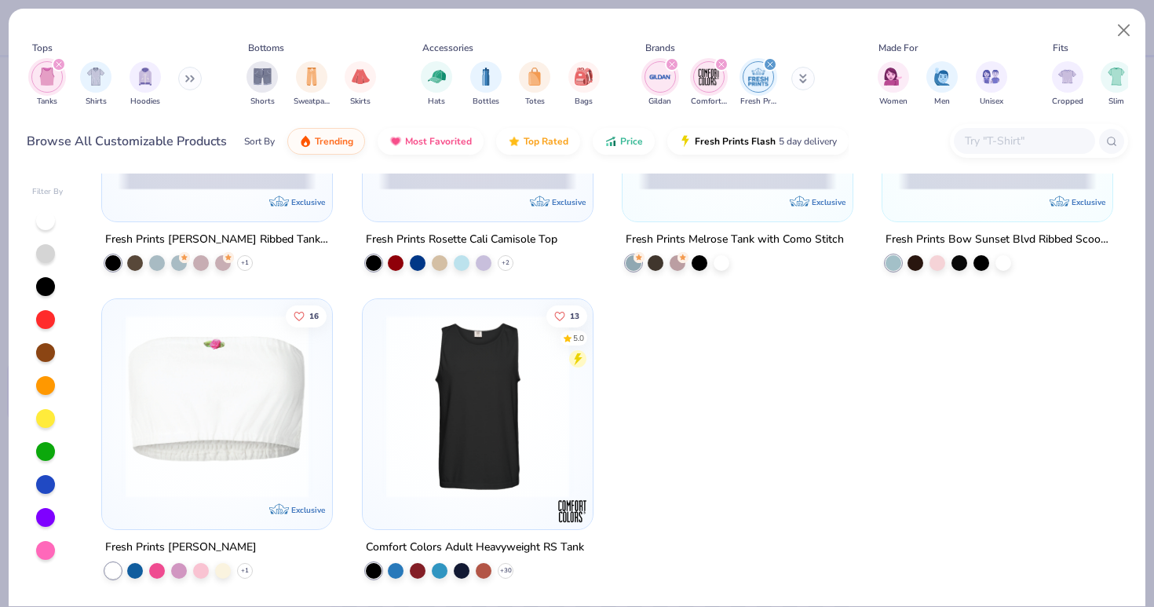
scroll to position [1423, 0]
click at [316, 82] on img "filter for Sweatpants" at bounding box center [311, 75] width 17 height 18
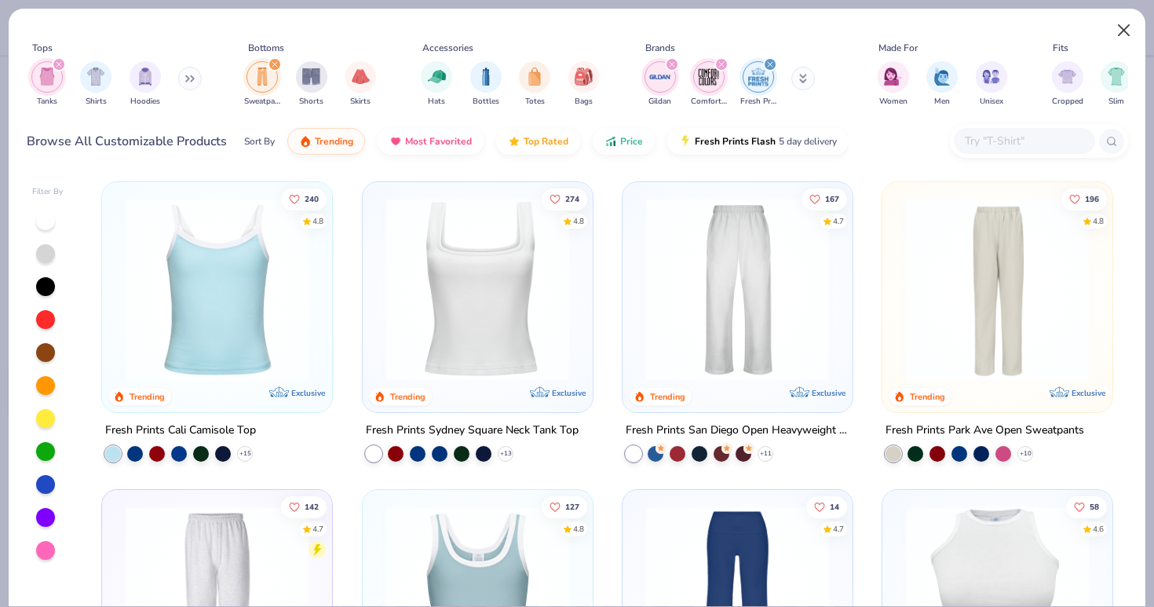
click at [1130, 34] on button "Close" at bounding box center [1124, 31] width 30 height 30
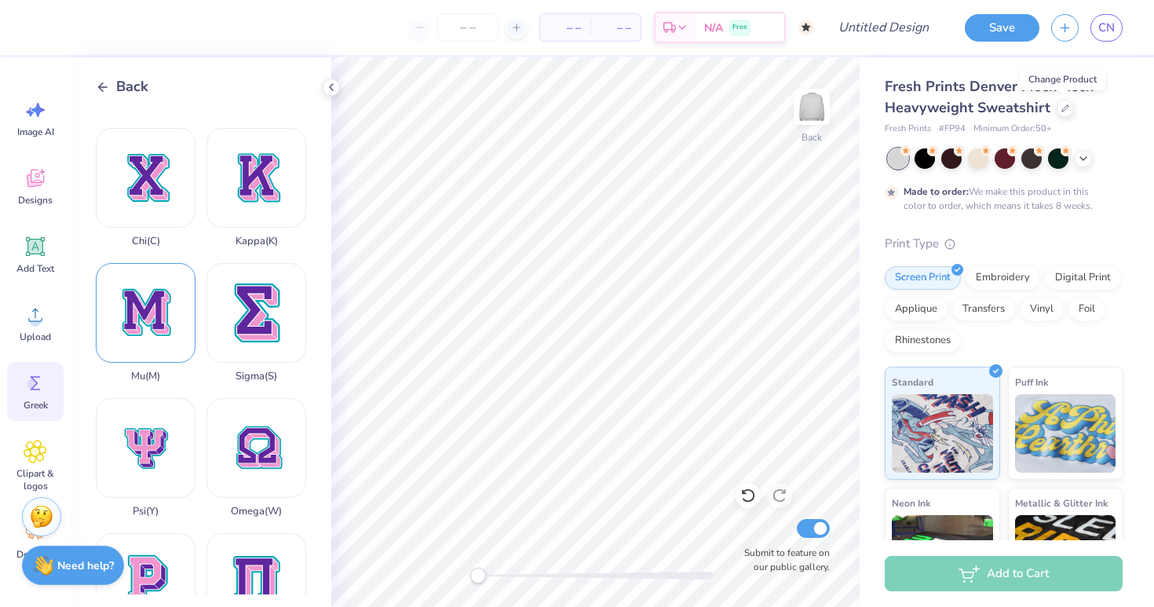
scroll to position [537, 0]
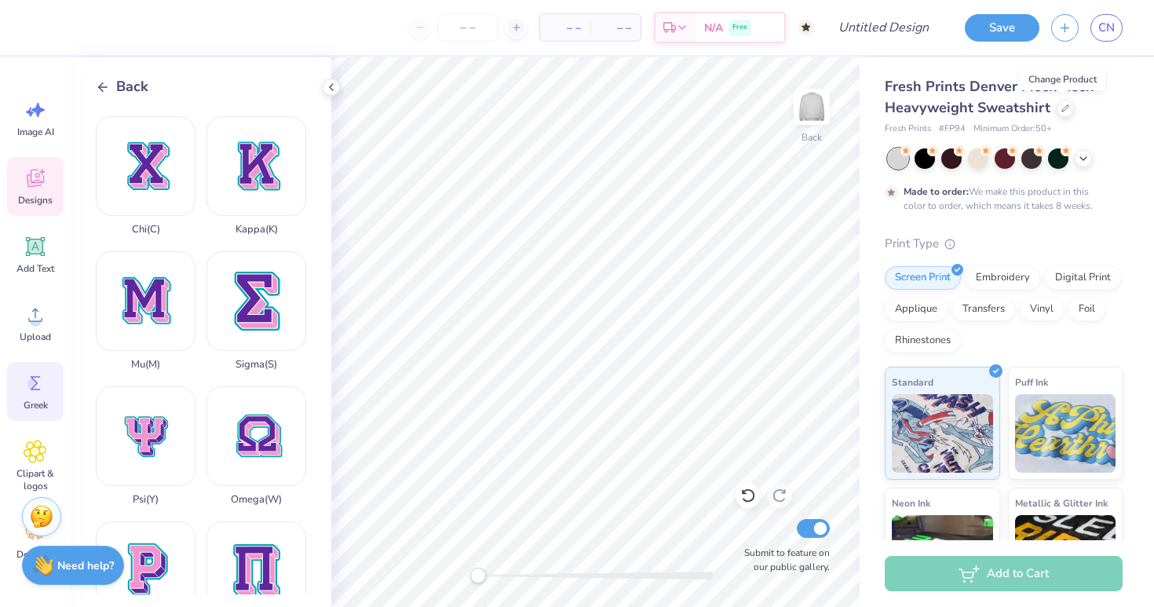
click at [35, 193] on div "Designs" at bounding box center [35, 186] width 57 height 59
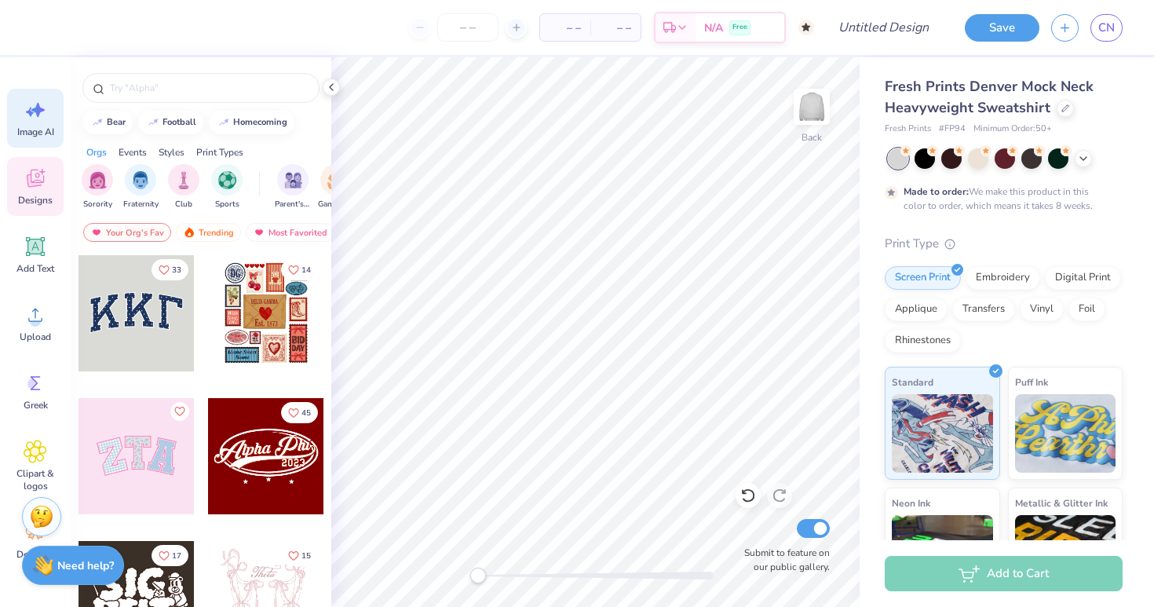
click at [33, 118] on icon at bounding box center [36, 110] width 24 height 24
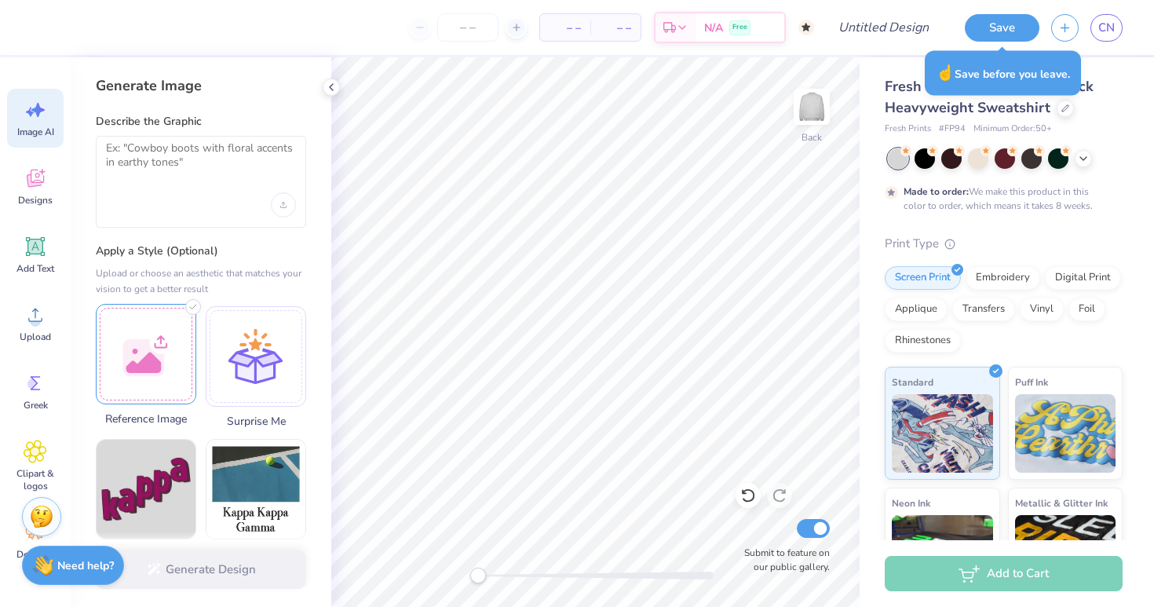
click at [137, 347] on div at bounding box center [146, 354] width 100 height 100
click at [174, 165] on textarea at bounding box center [201, 160] width 190 height 39
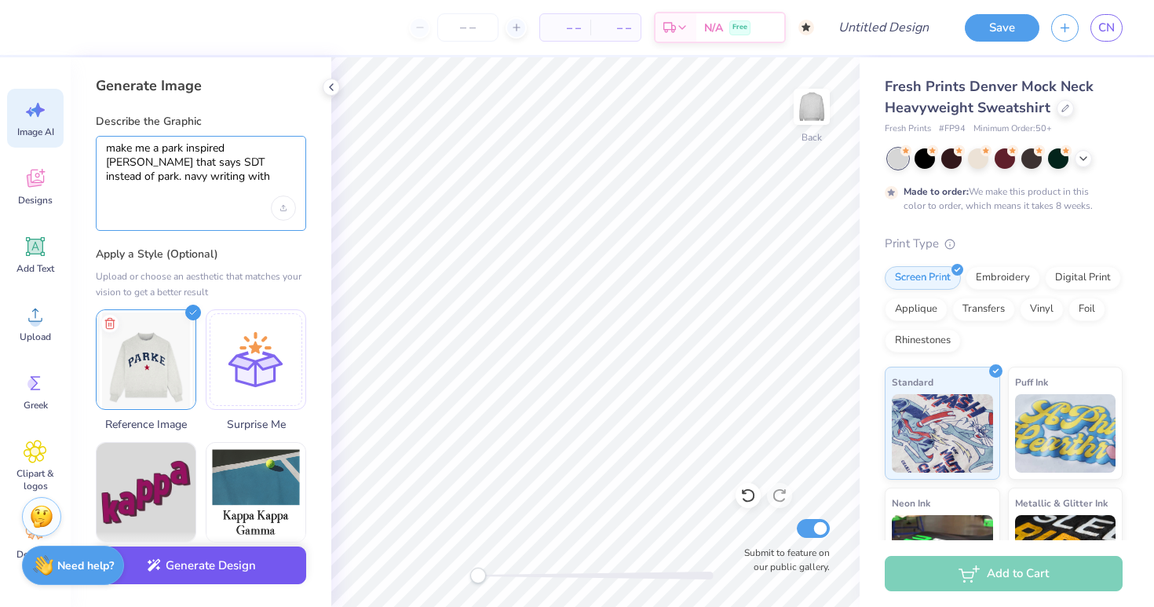
type textarea "make me a park inspired [PERSON_NAME] that says SDT instead of park. navy writi…"
click at [220, 566] on button "Generate Design" at bounding box center [201, 565] width 210 height 38
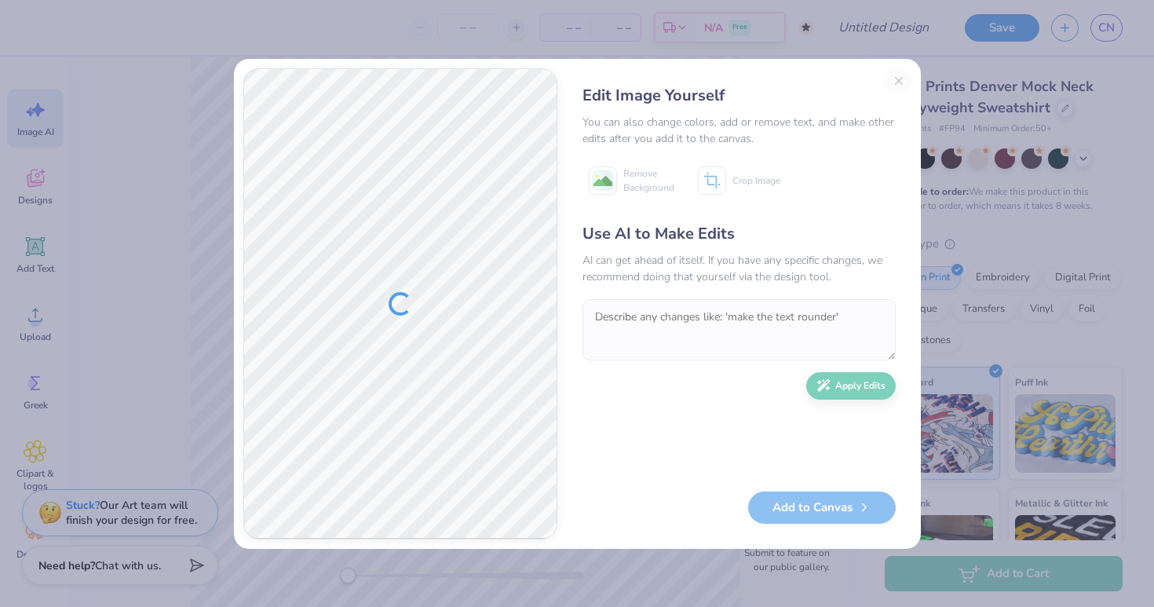
click at [623, 288] on div "Use AI to Make Edits AI can get ahead of itself. If you have any specific chang…" at bounding box center [739, 349] width 313 height 254
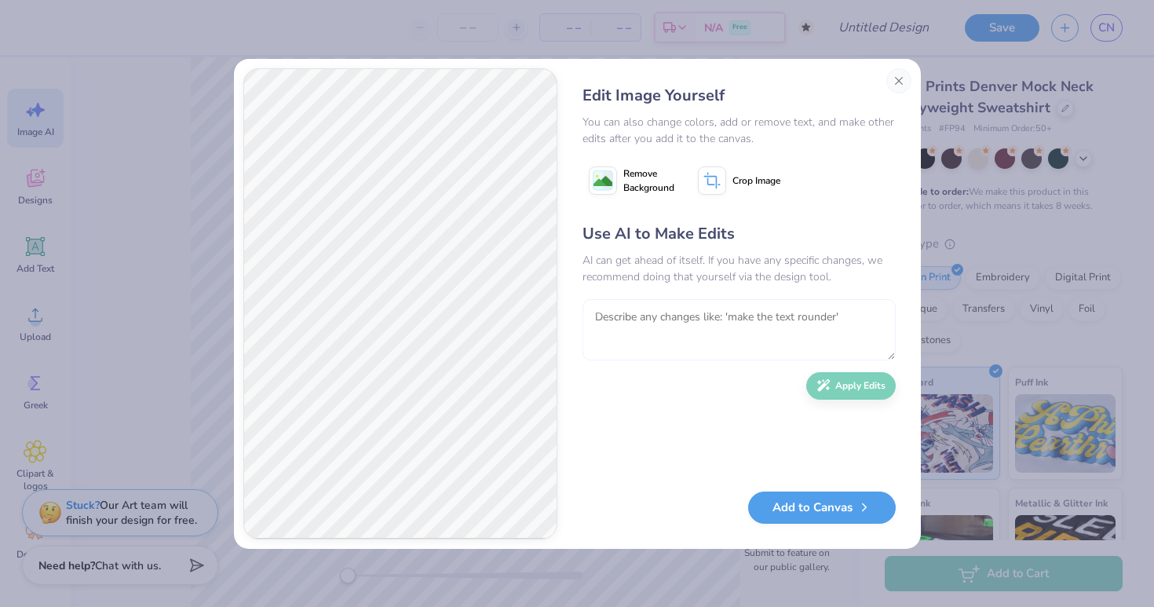
click at [656, 313] on textarea at bounding box center [739, 329] width 313 height 61
type textarea "perfect. mock neck instead of hoodie, 2 navy hearts on one sleeve small"
click at [876, 390] on button "Apply Edits" at bounding box center [850, 381] width 89 height 27
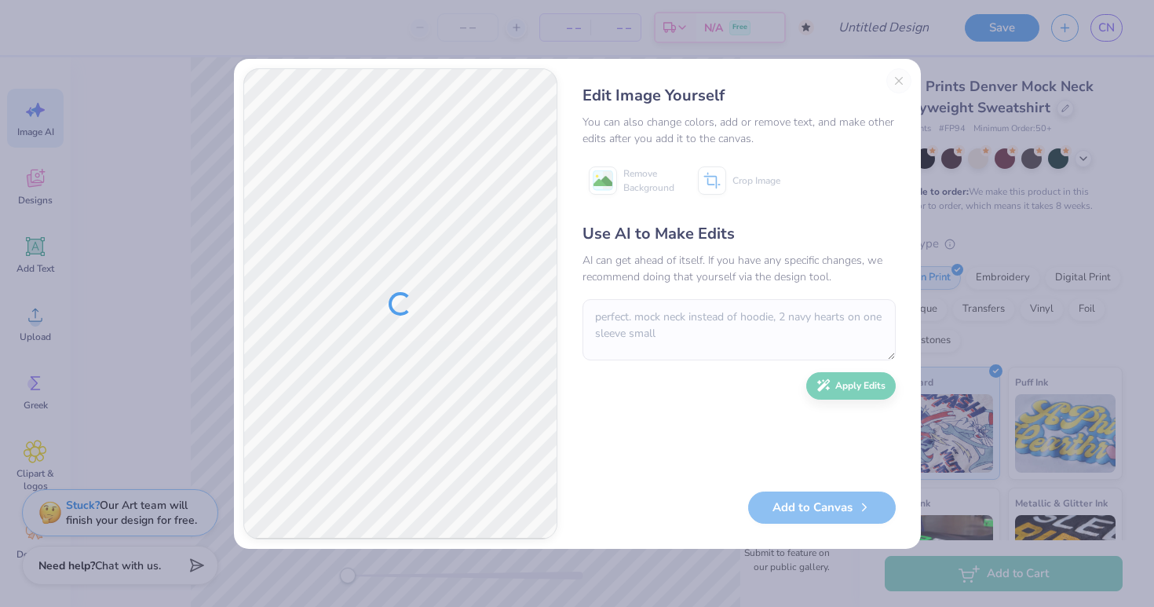
click at [632, 279] on div "AI can get ahead of itself. If you have any specific changes, we recommend doin…" at bounding box center [739, 268] width 313 height 33
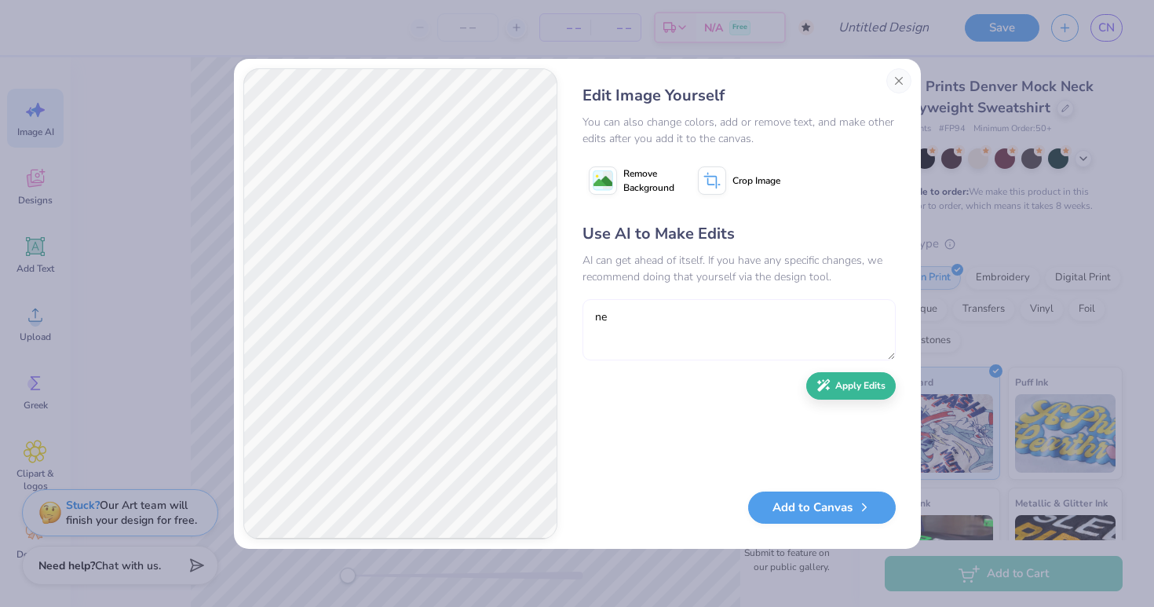
type textarea "n"
type textarea "e"
type textarea "hearts close to wrist. no pockets"
click at [862, 384] on button "Apply Edits" at bounding box center [850, 381] width 89 height 27
click at [789, 525] on div "Edit Image Yourself You can also change colors, add or remove text, and make ot…" at bounding box center [739, 303] width 345 height 471
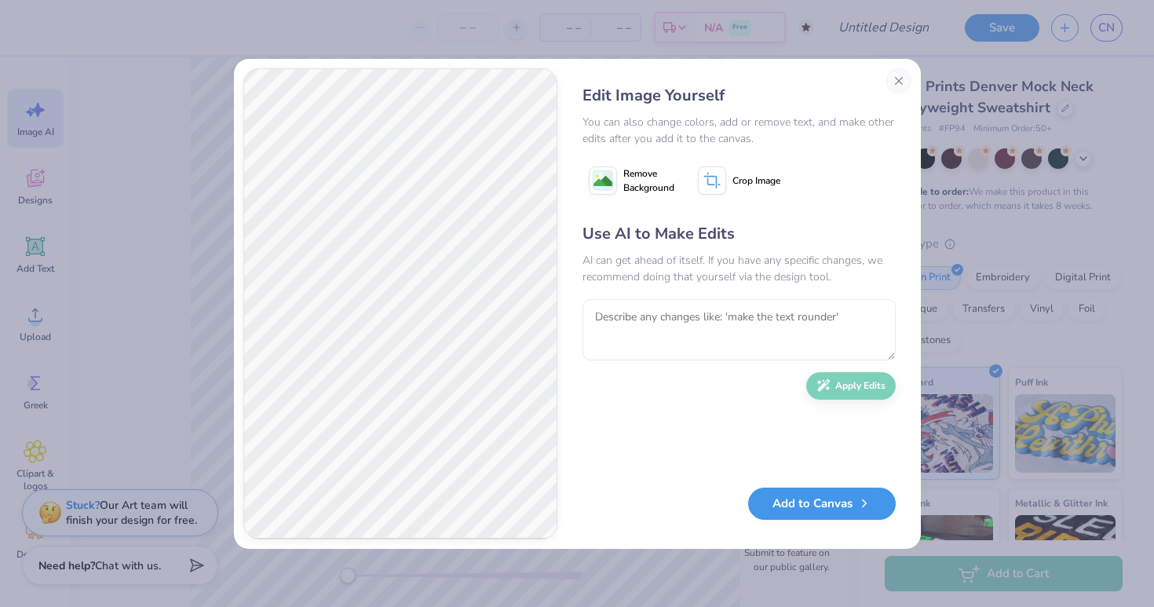
click at [791, 517] on button "Add to Canvas" at bounding box center [822, 504] width 148 height 32
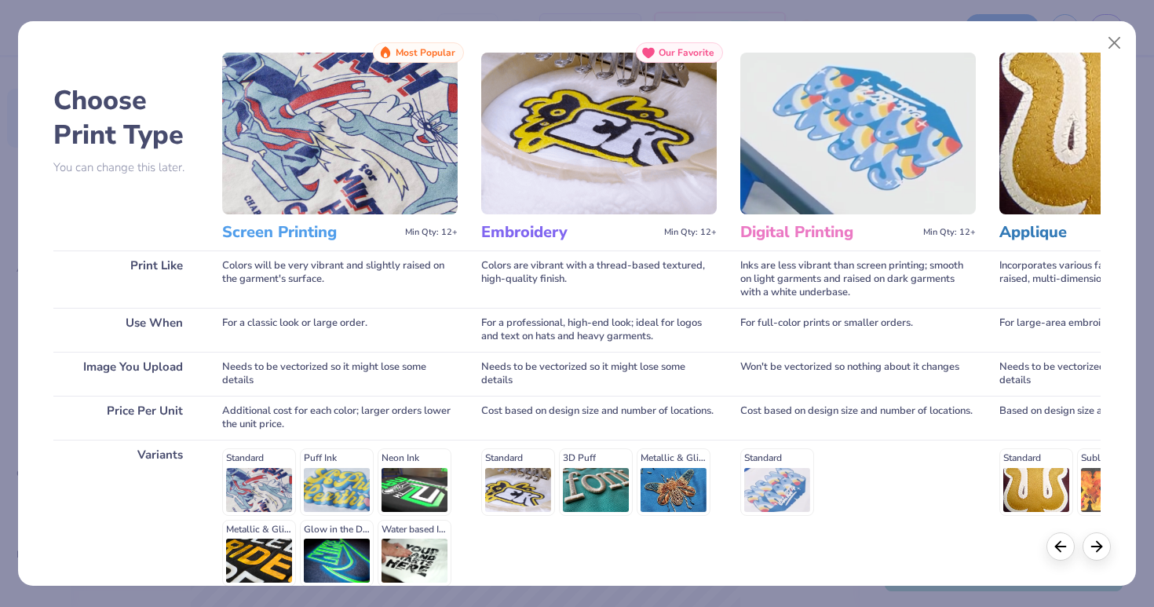
scroll to position [20, 0]
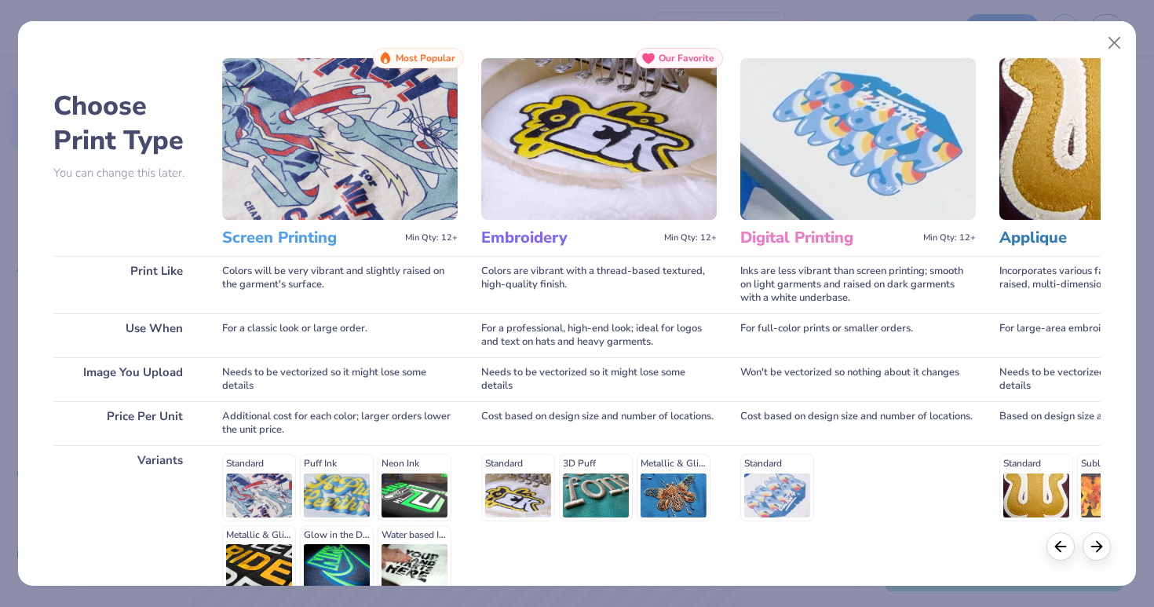
click at [579, 179] on img at bounding box center [599, 139] width 236 height 162
click at [528, 234] on h3 "Embroidery" at bounding box center [569, 238] width 177 height 20
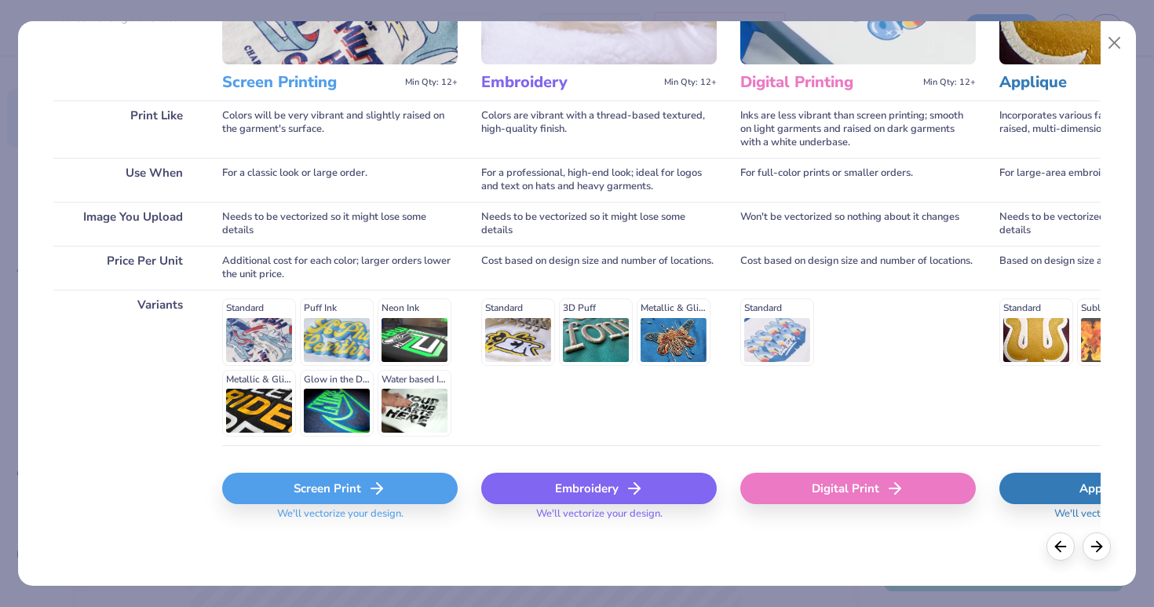
scroll to position [175, 0]
click at [601, 497] on div "Embroidery" at bounding box center [599, 488] width 236 height 31
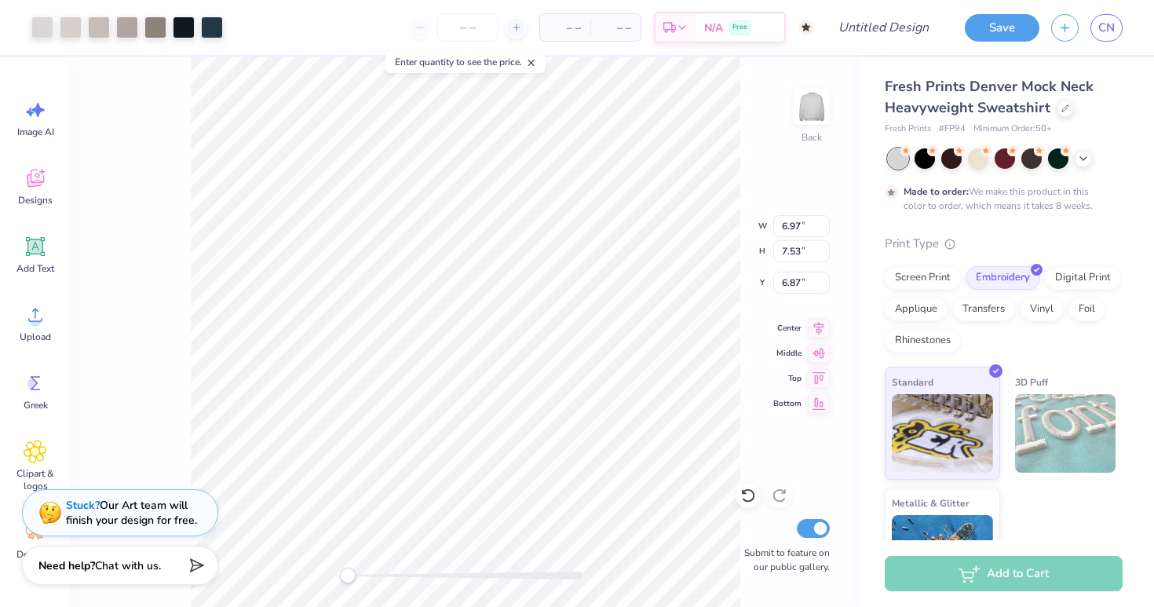
type input "2.47"
type input "0.50"
type input "6.85"
type input "9.02"
type input "7.00"
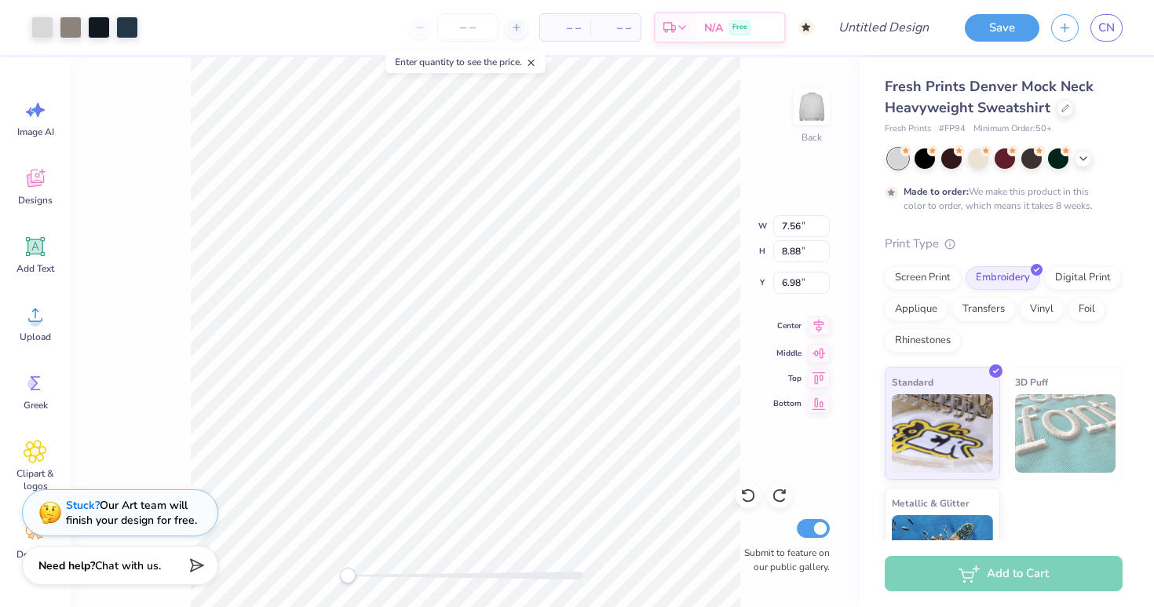
click at [820, 319] on icon at bounding box center [819, 325] width 22 height 19
